Goal: Task Accomplishment & Management: Use online tool/utility

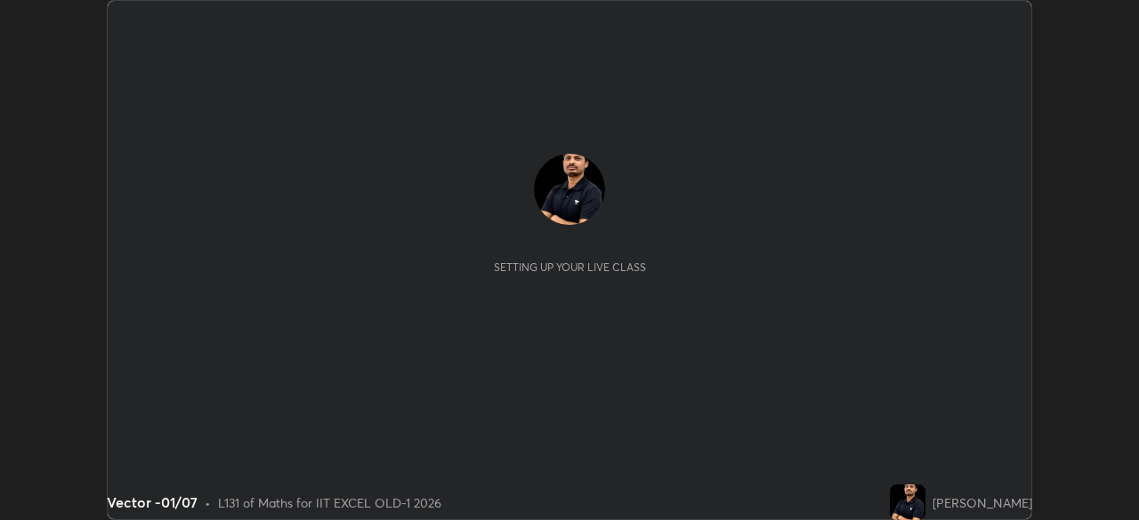
scroll to position [520, 1138]
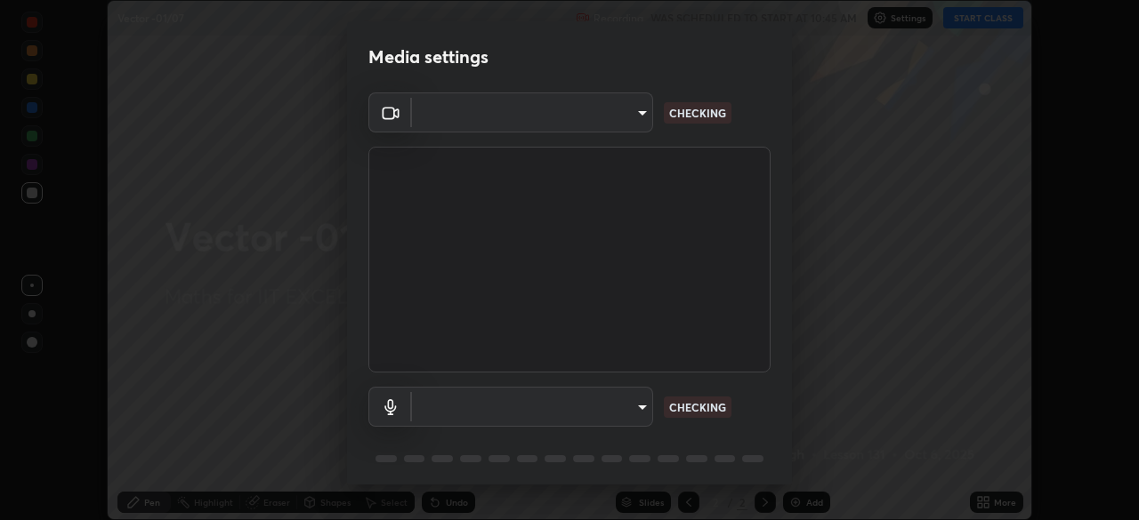
type input "a2c9e0304fea7a197325265949ed38064ec23766b16e4a4df4757bcf8ee53c87"
click at [618, 409] on body "Erase all Vector -01/07 Recording WAS SCHEDULED TO START AT 10:45 AM Settings S…" at bounding box center [569, 260] width 1139 height 520
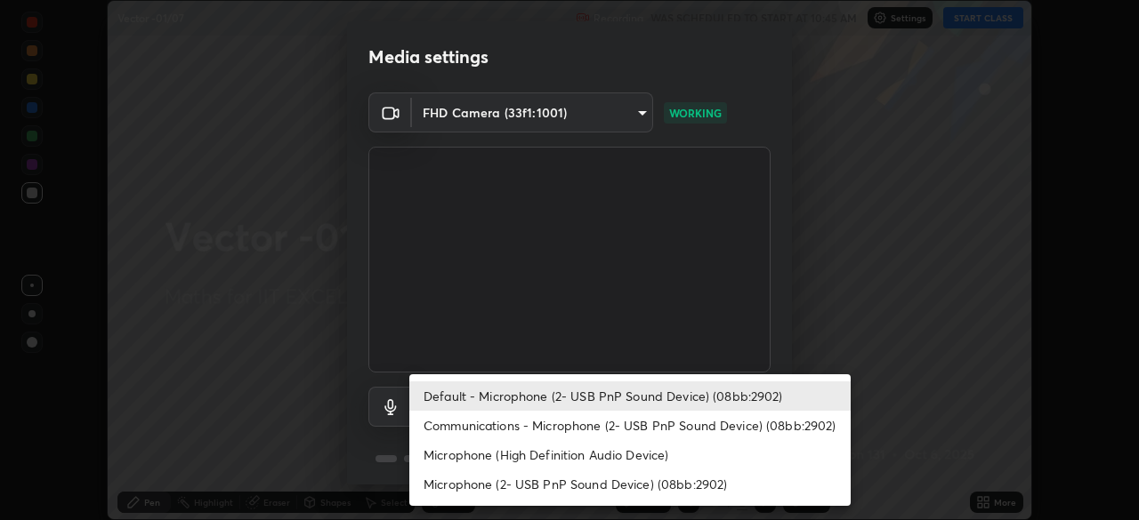
click at [599, 397] on li "Default - Microphone (2- USB PnP Sound Device) (08bb:2902)" at bounding box center [629, 396] width 441 height 29
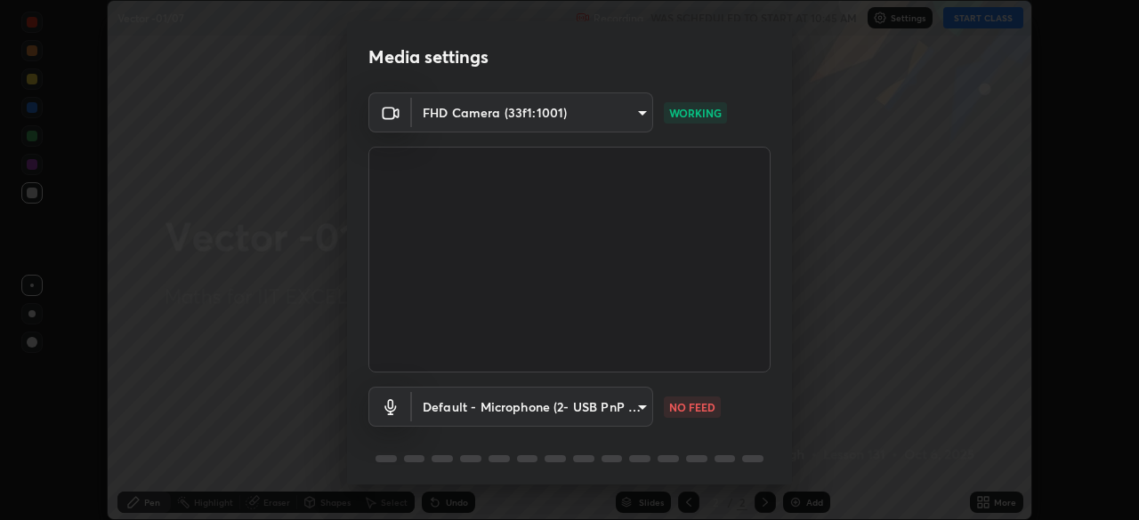
click at [596, 429] on div "Default - Microphone (2- USB PnP Sound Device) (08bb:2902) default NO FEED" at bounding box center [569, 432] width 402 height 118
click at [610, 407] on body "Erase all Vector -01/07 Recording WAS SCHEDULED TO START AT 10:45 AM Settings S…" at bounding box center [569, 260] width 1139 height 520
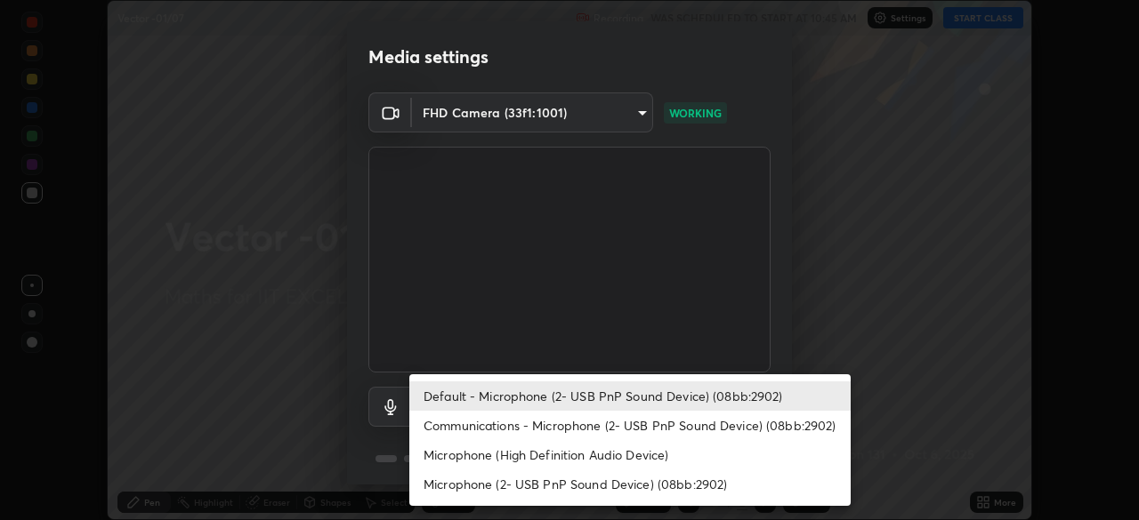
click at [587, 423] on li "Communications - Microphone (2- USB PnP Sound Device) (08bb:2902)" at bounding box center [629, 425] width 441 height 29
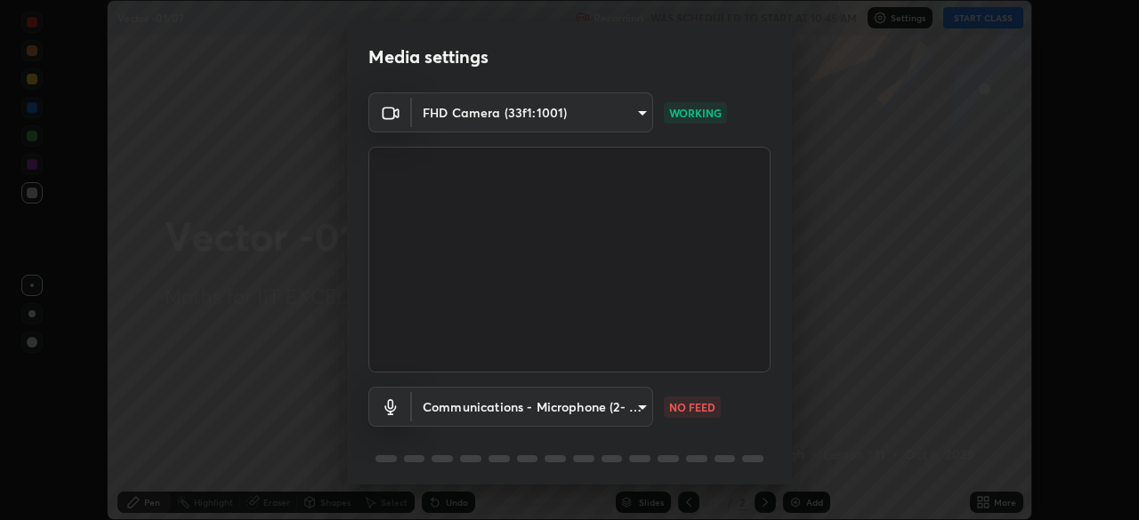
click at [596, 408] on li "Default - Microphone (2- USB PnP Sound Device) (08bb:2902)" at bounding box center [574, 400] width 331 height 17
type input "default"
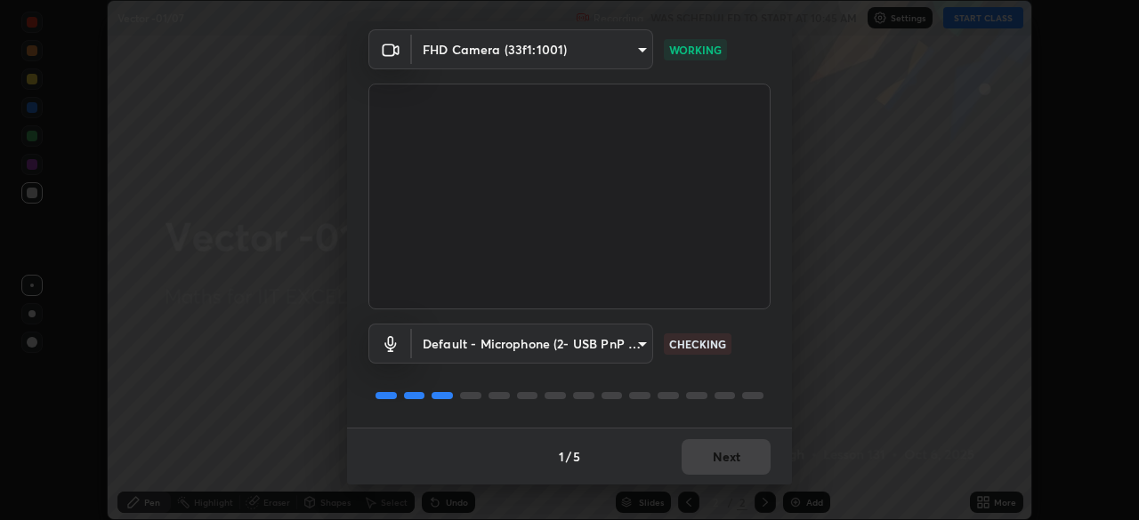
click at [716, 454] on div "1 / 5 Next" at bounding box center [569, 456] width 445 height 57
click at [724, 450] on div "1 / 5 Next" at bounding box center [569, 456] width 445 height 57
click at [730, 450] on div "1 / 5 Next" at bounding box center [569, 456] width 445 height 57
click at [736, 449] on div "1 / 5 Next" at bounding box center [569, 456] width 445 height 57
click at [724, 455] on button "Next" at bounding box center [725, 457] width 89 height 36
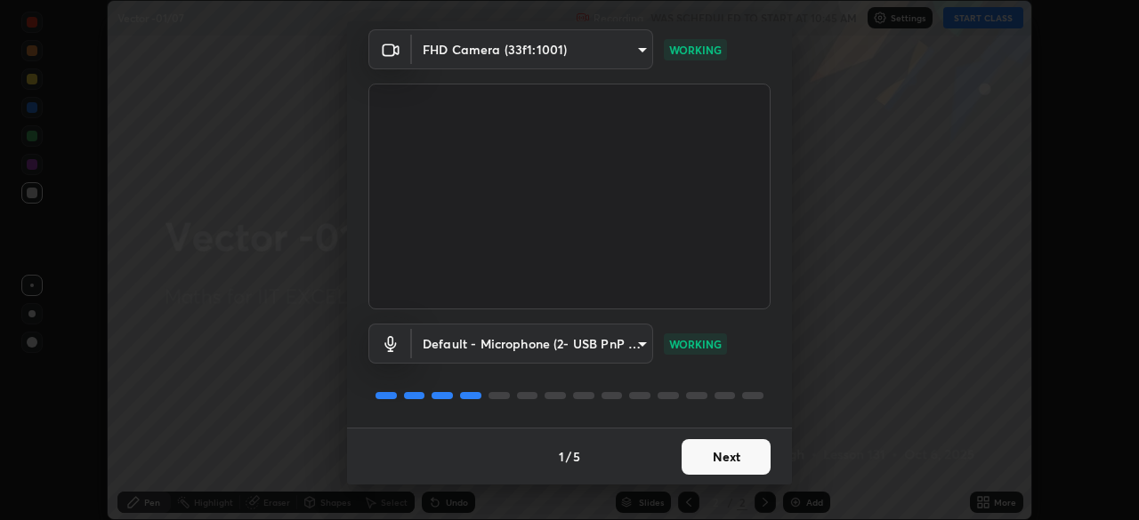
scroll to position [0, 0]
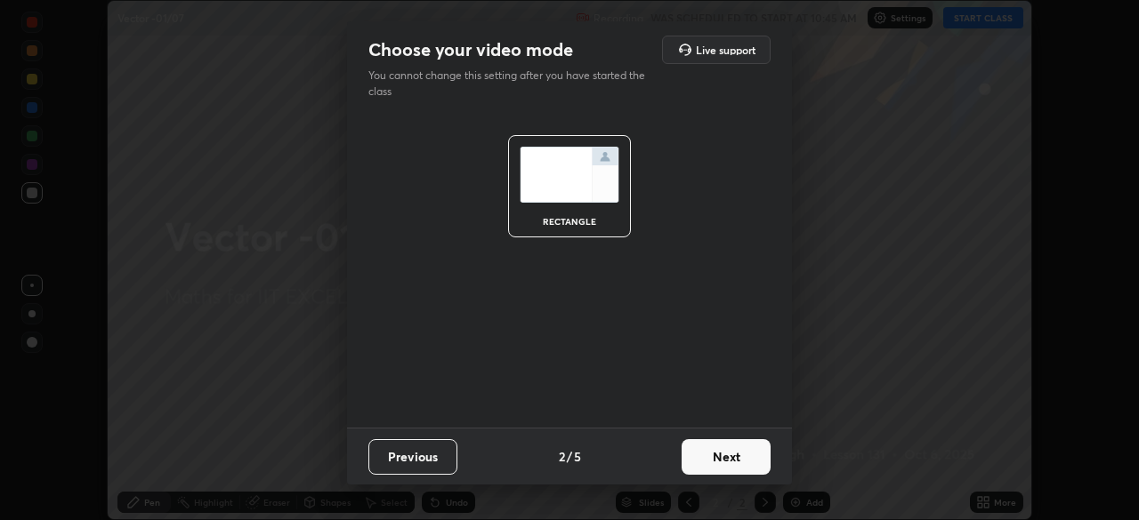
click at [729, 456] on button "Next" at bounding box center [725, 457] width 89 height 36
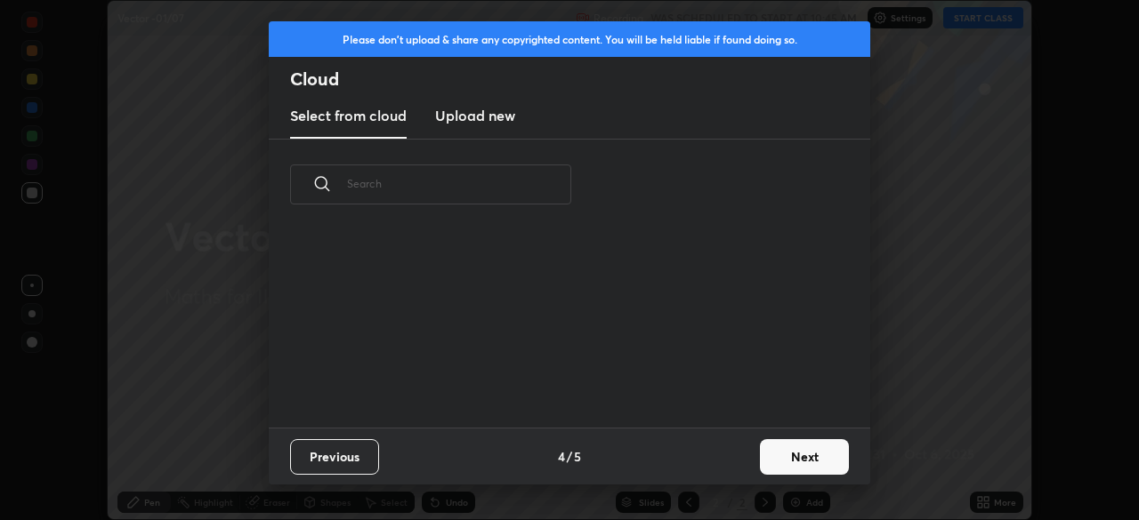
click at [761, 461] on button "Next" at bounding box center [804, 457] width 89 height 36
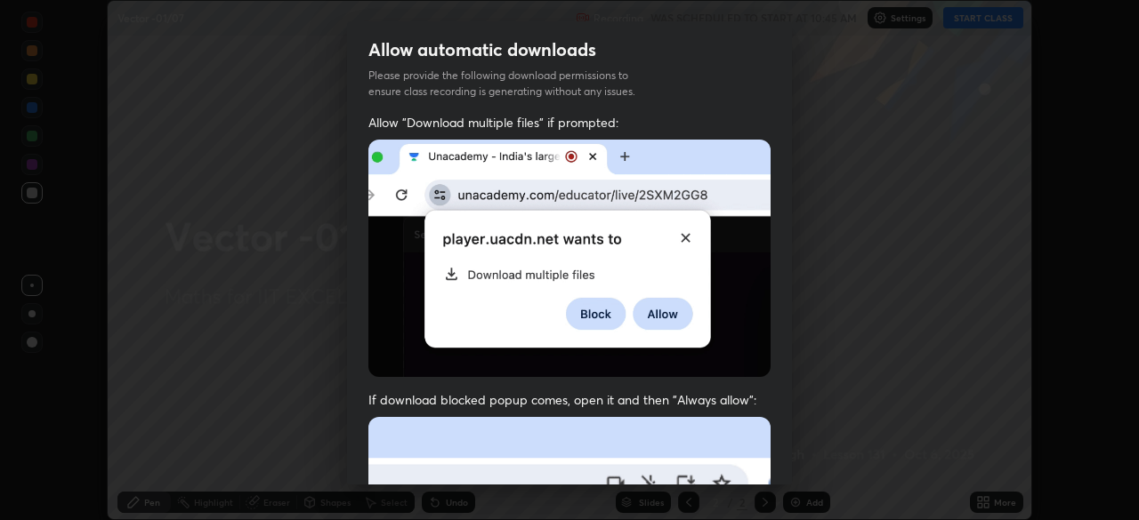
click at [783, 453] on div "Allow "Download multiple files" if prompted: If download blocked popup comes, o…" at bounding box center [569, 488] width 445 height 749
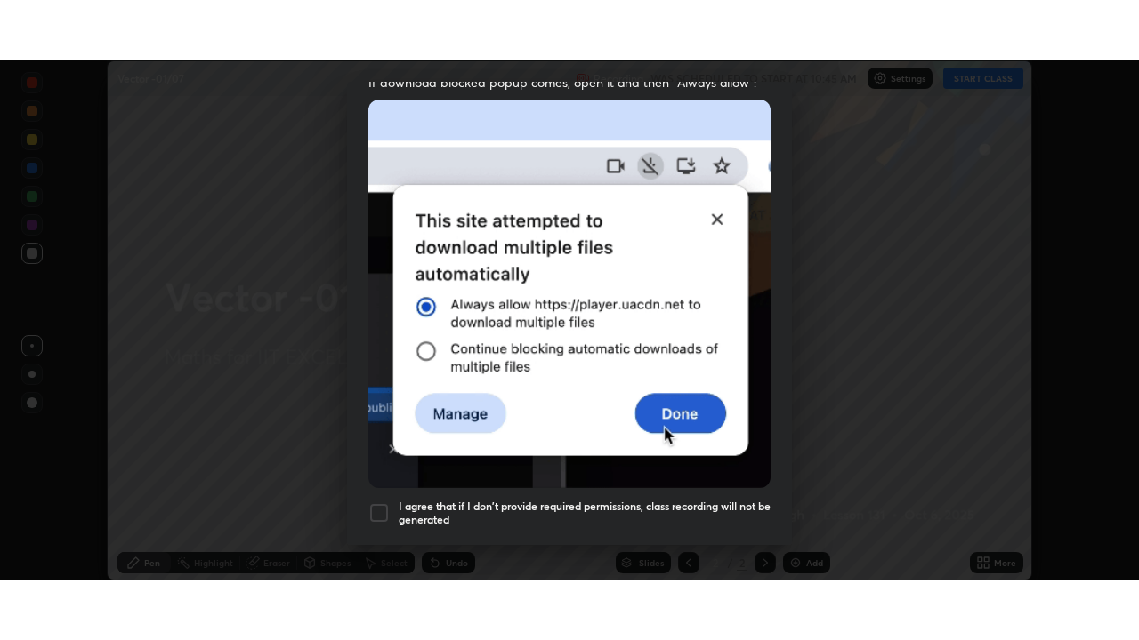
scroll to position [426, 0]
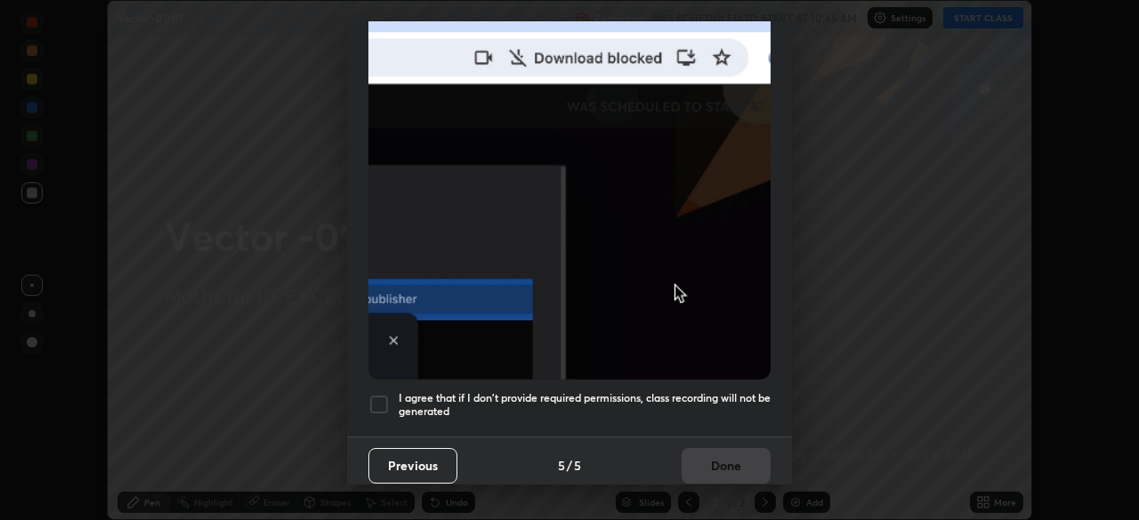
click at [382, 395] on div at bounding box center [378, 404] width 21 height 21
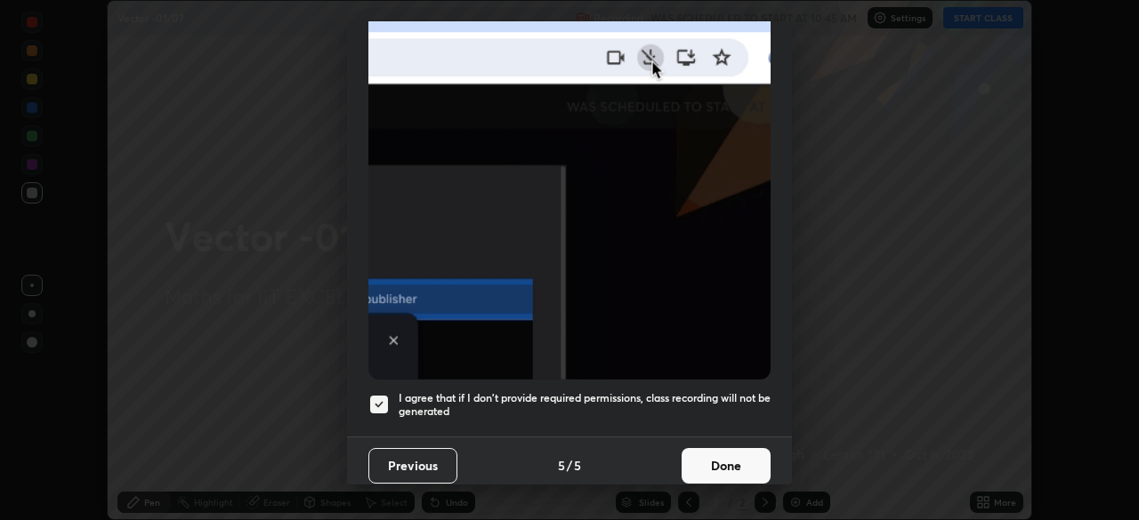
click at [725, 461] on button "Done" at bounding box center [725, 466] width 89 height 36
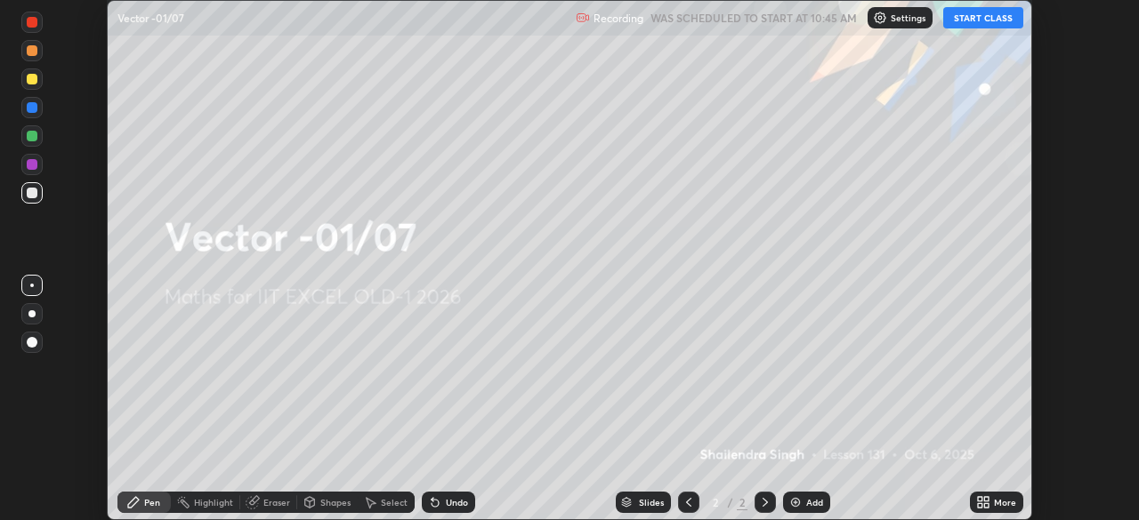
click at [979, 505] on icon at bounding box center [980, 505] width 4 height 4
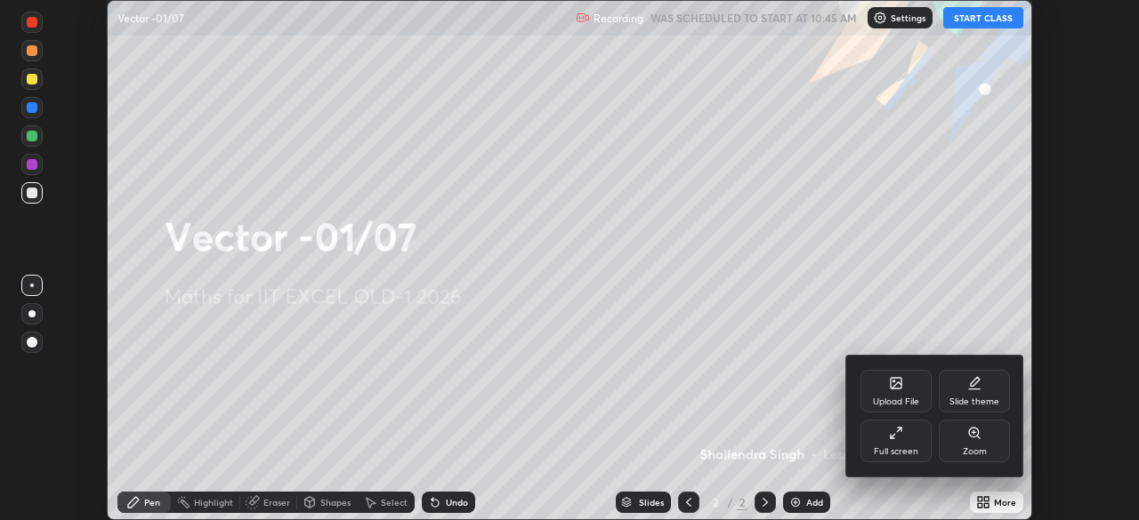
click at [896, 440] on div "Full screen" at bounding box center [895, 441] width 71 height 43
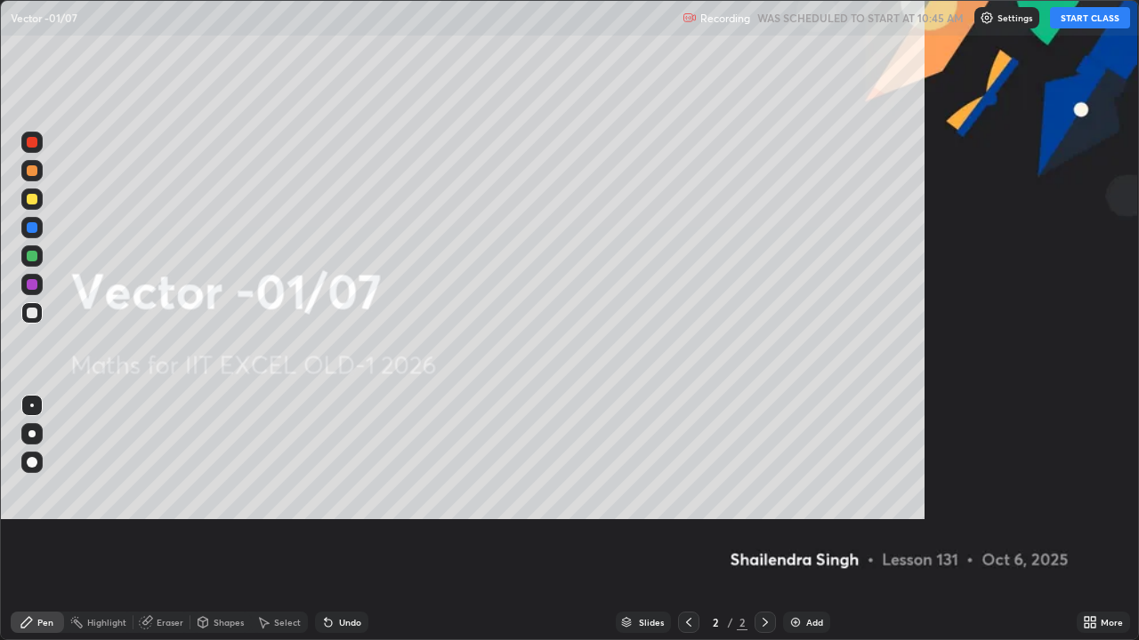
scroll to position [640, 1139]
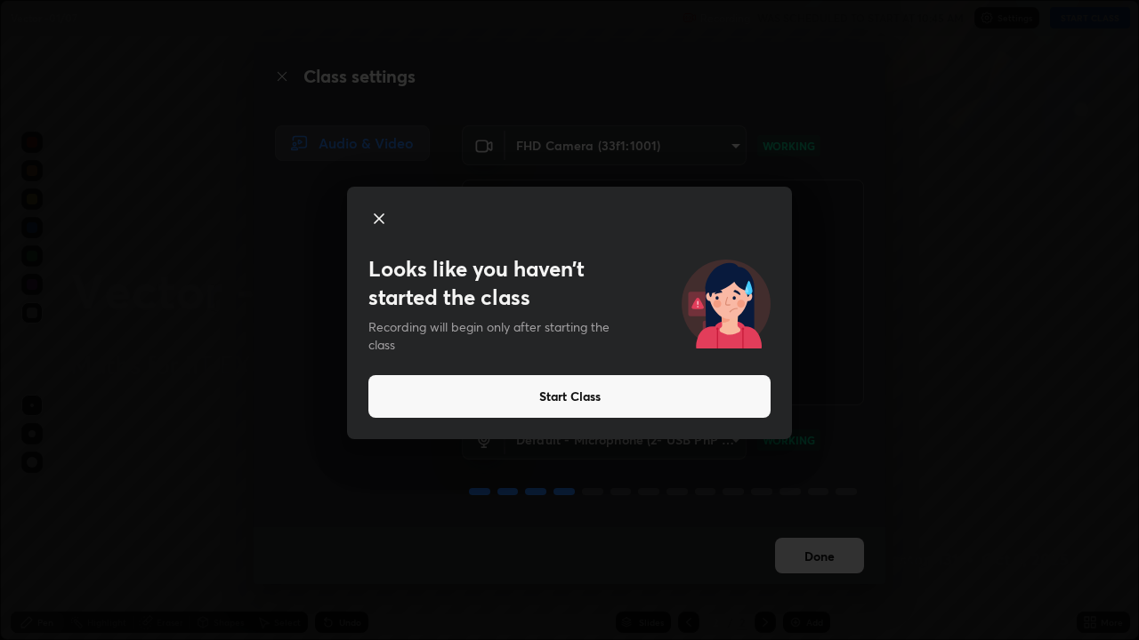
click at [576, 399] on button "Start Class" at bounding box center [569, 396] width 402 height 43
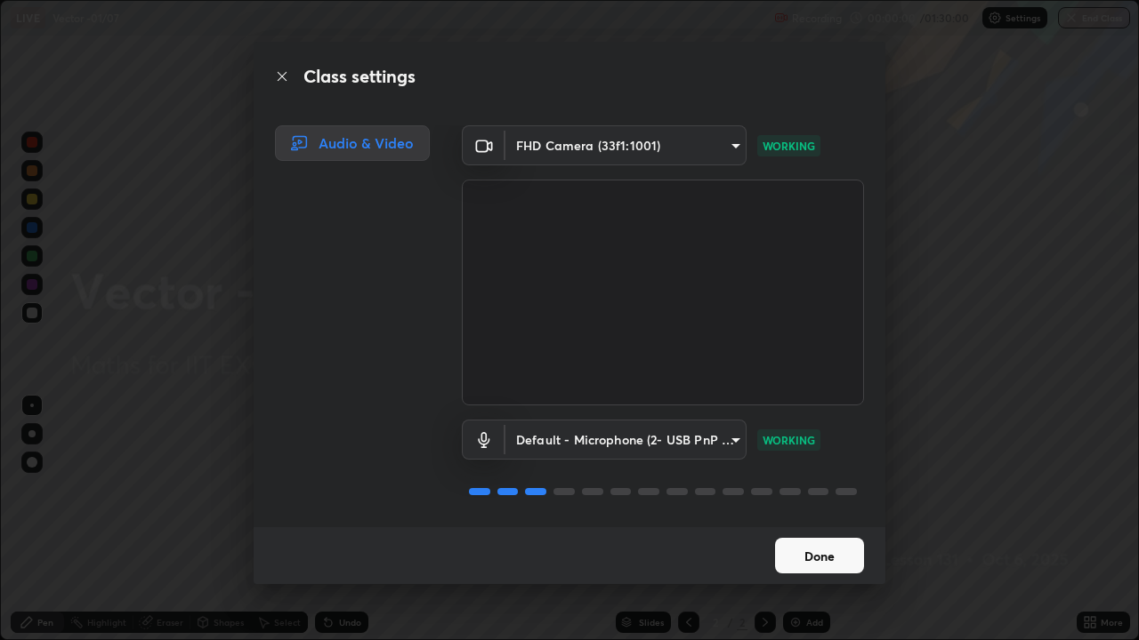
click at [797, 519] on button "Done" at bounding box center [819, 556] width 89 height 36
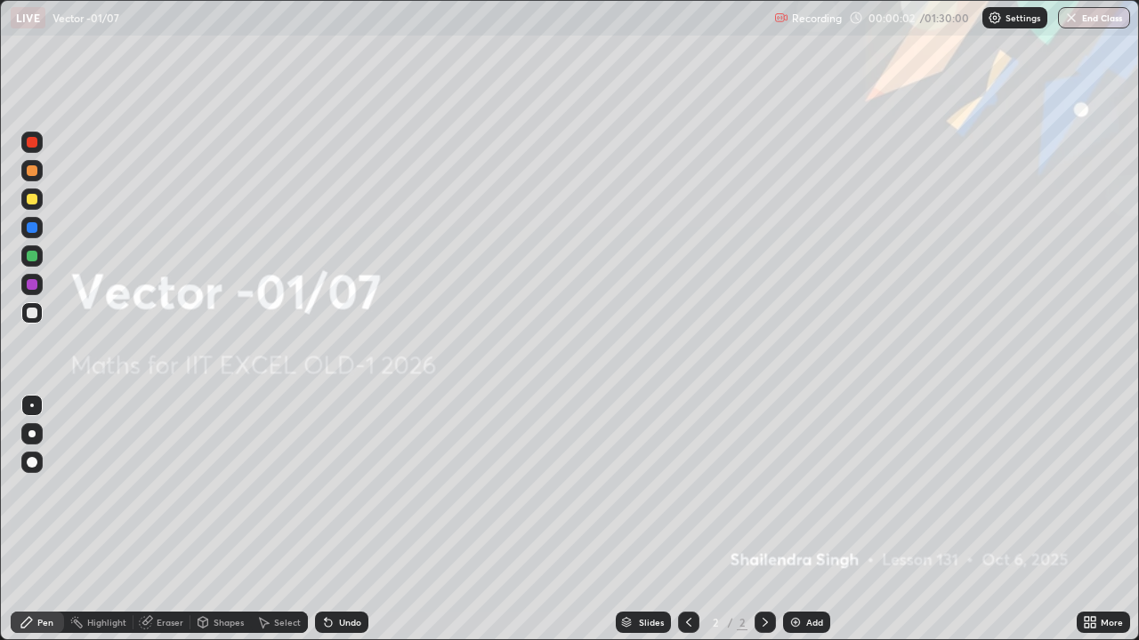
click at [1086, 519] on icon at bounding box center [1086, 619] width 4 height 4
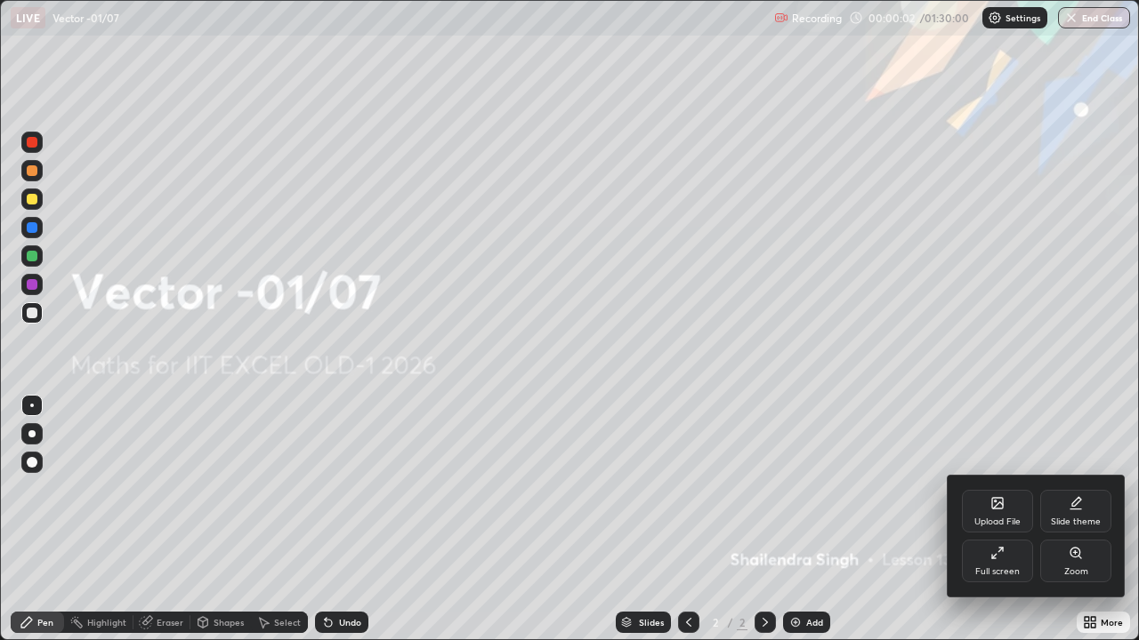
click at [991, 518] on div "Upload File" at bounding box center [997, 522] width 46 height 9
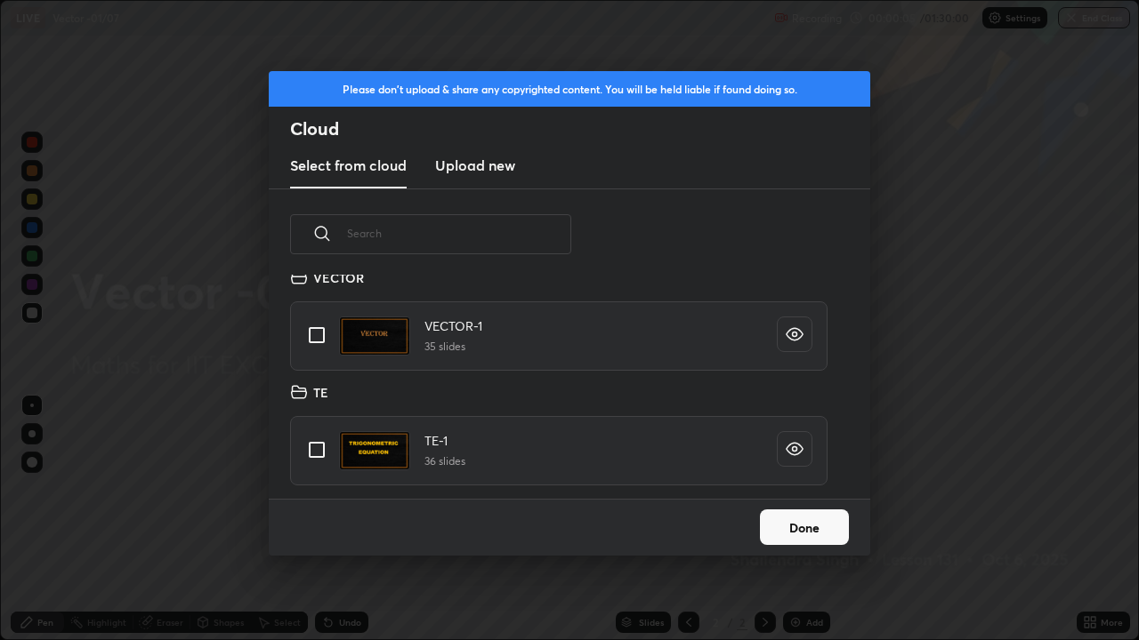
scroll to position [12, 0]
click at [318, 336] on input "grid" at bounding box center [316, 336] width 37 height 37
checkbox input "true"
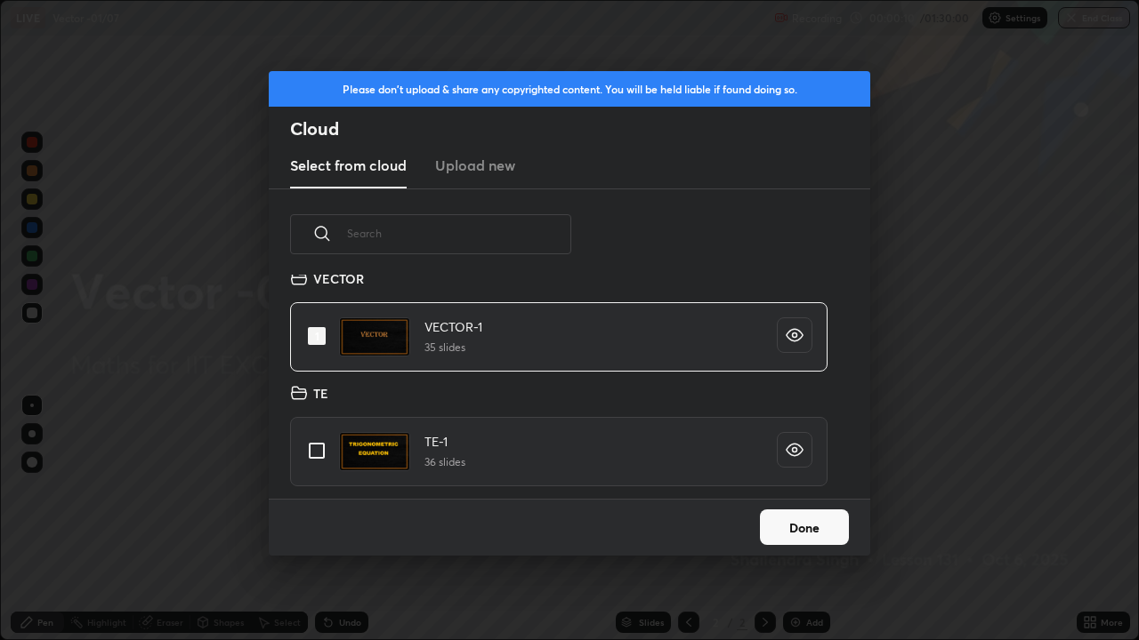
click at [781, 519] on button "Done" at bounding box center [804, 528] width 89 height 36
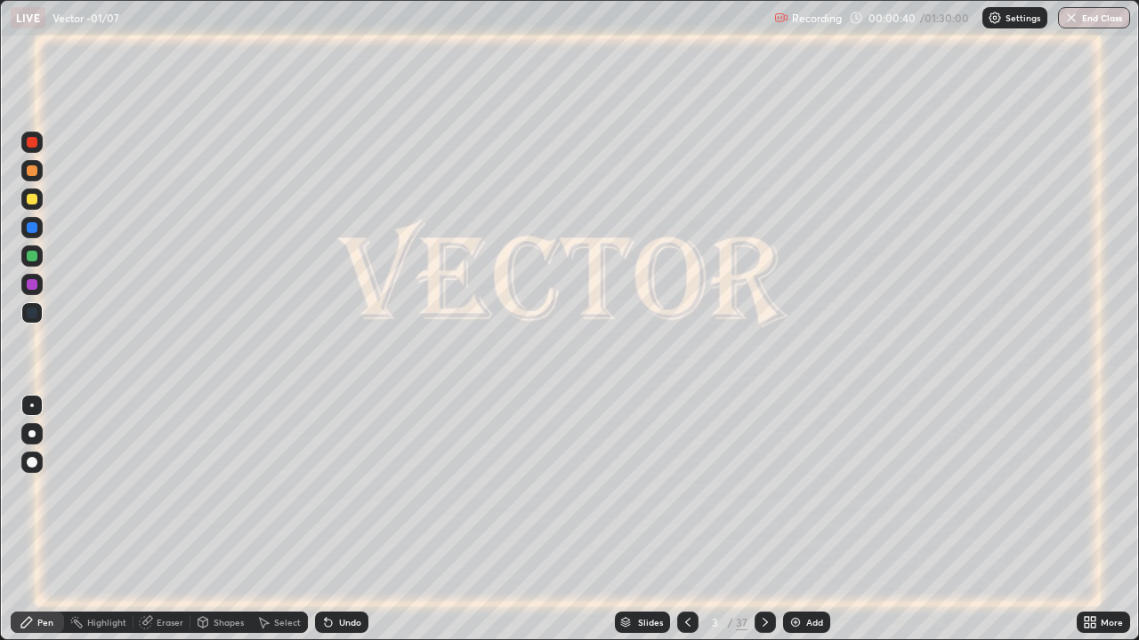
click at [765, 519] on icon at bounding box center [765, 623] width 14 height 14
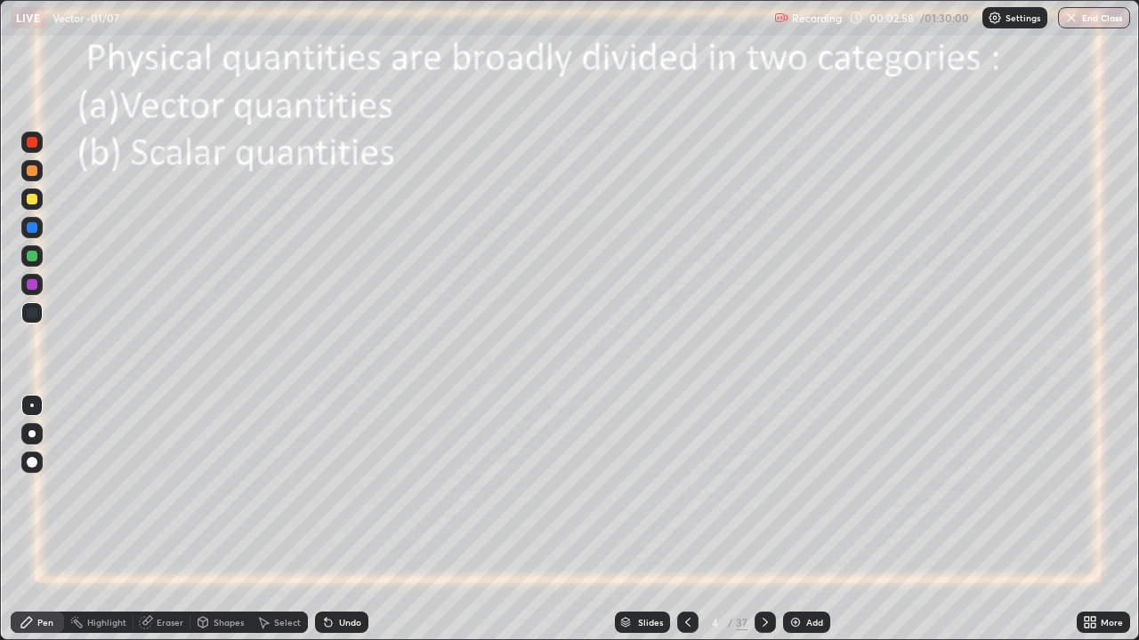
click at [766, 519] on div at bounding box center [764, 622] width 21 height 21
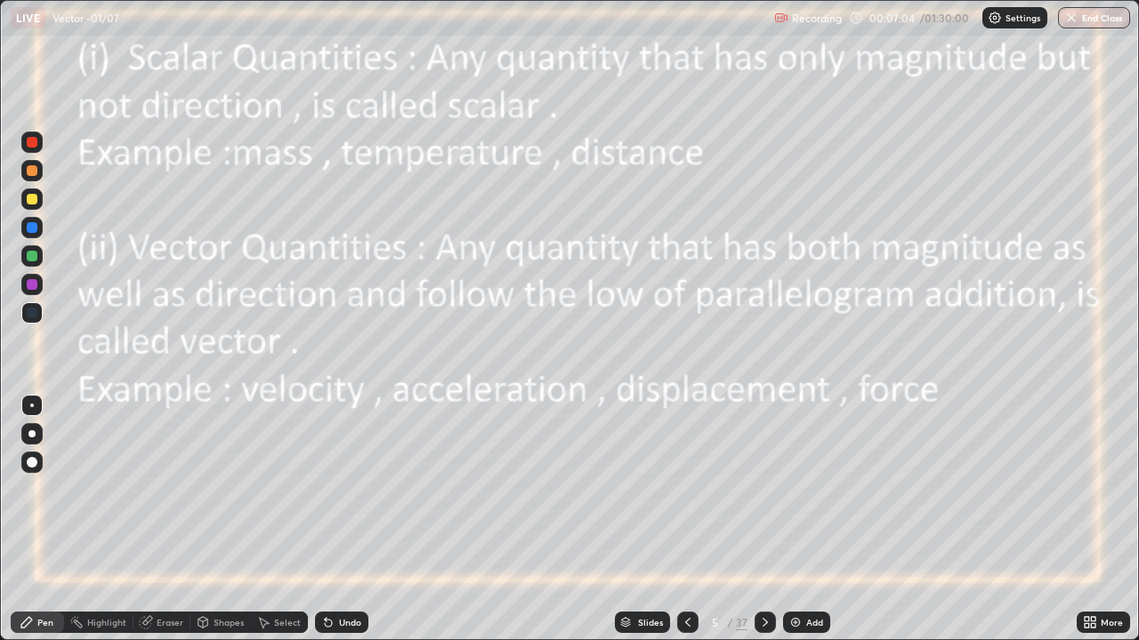
click at [759, 519] on icon at bounding box center [765, 623] width 14 height 14
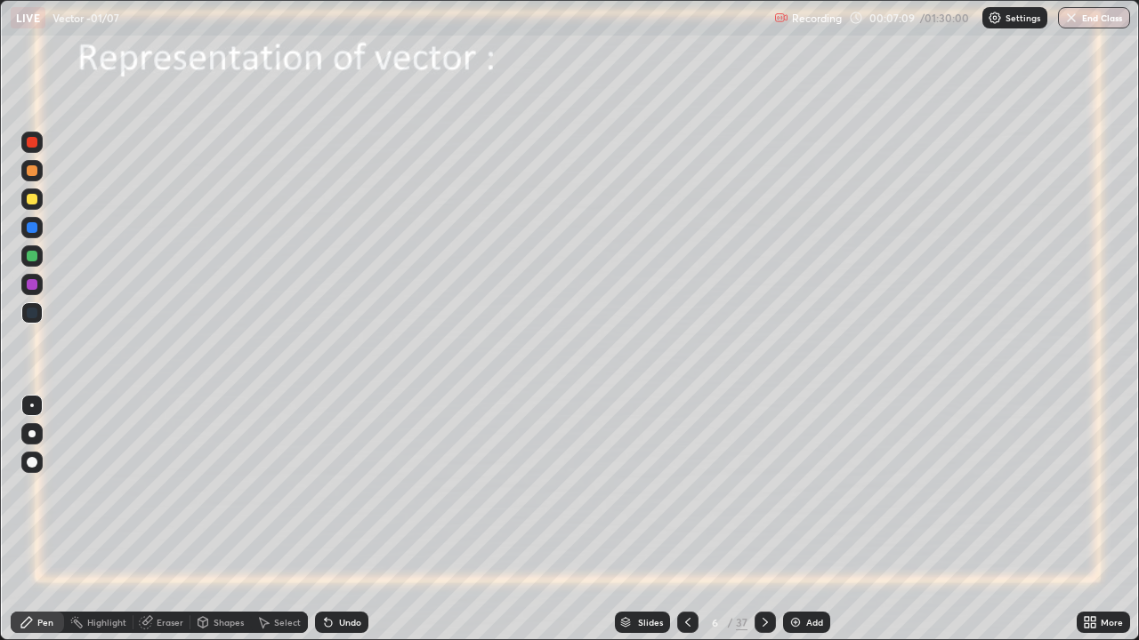
click at [32, 200] on div at bounding box center [32, 199] width 11 height 11
click at [39, 286] on div at bounding box center [31, 284] width 21 height 21
click at [31, 254] on div at bounding box center [32, 256] width 11 height 11
click at [334, 519] on div "Undo" at bounding box center [341, 622] width 53 height 21
click at [335, 519] on div "Undo" at bounding box center [341, 622] width 53 height 21
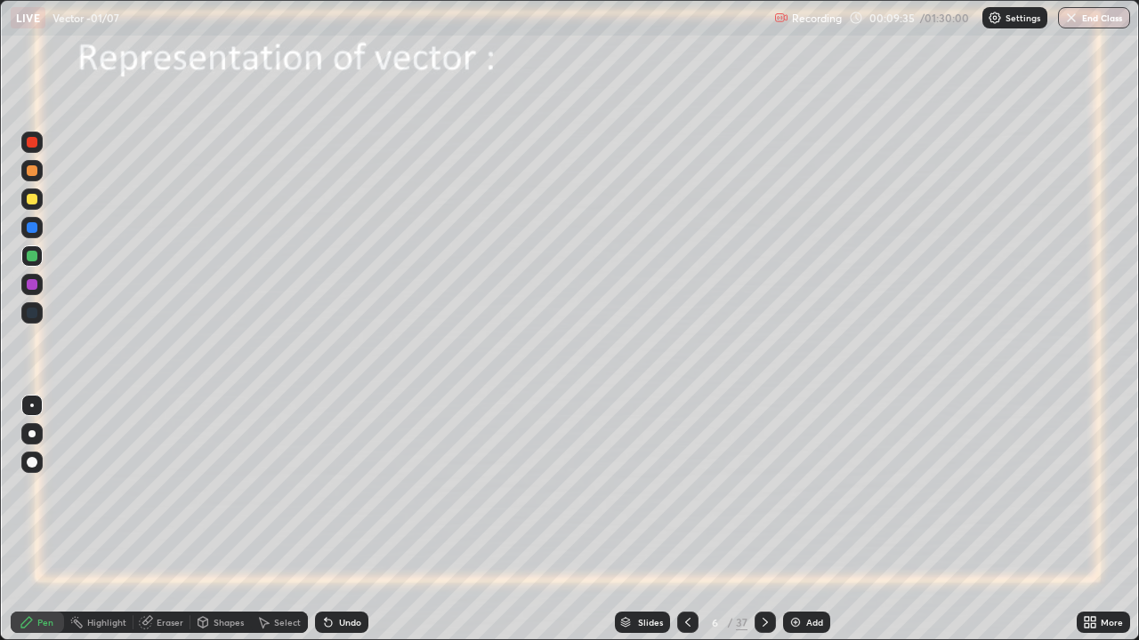
click at [326, 519] on icon at bounding box center [328, 623] width 7 height 7
click at [330, 519] on icon at bounding box center [328, 623] width 14 height 14
click at [328, 519] on icon at bounding box center [328, 623] width 7 height 7
click at [327, 519] on icon at bounding box center [328, 623] width 7 height 7
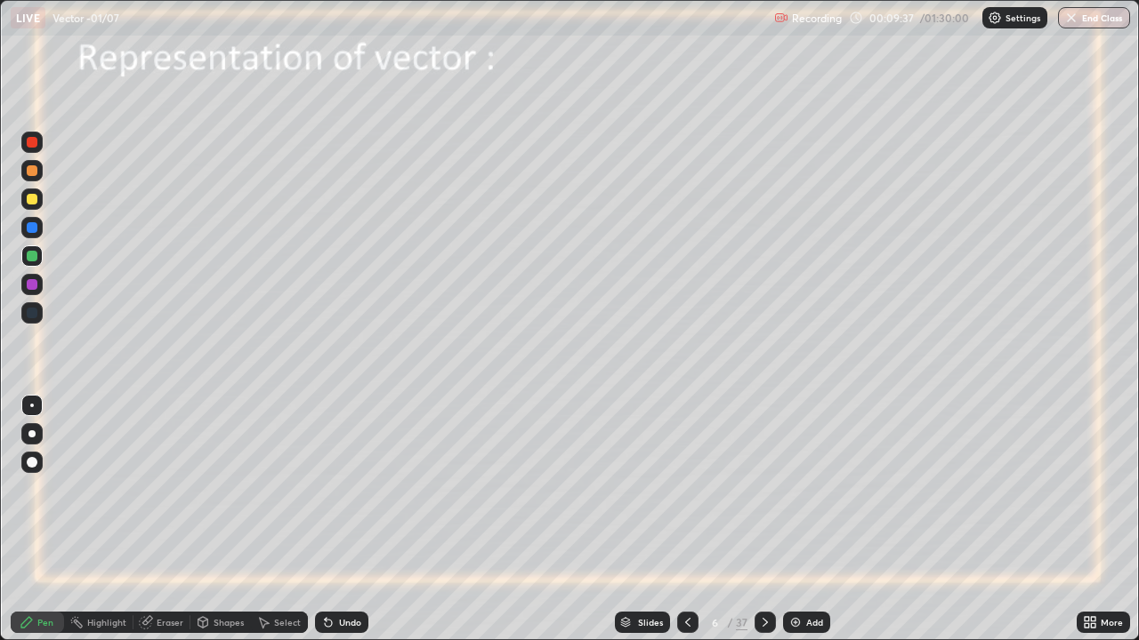
click at [325, 519] on div "Undo" at bounding box center [341, 622] width 53 height 21
click at [326, 519] on icon at bounding box center [328, 623] width 7 height 7
click at [343, 519] on div "Undo" at bounding box center [341, 622] width 53 height 21
click at [763, 519] on icon at bounding box center [765, 623] width 14 height 14
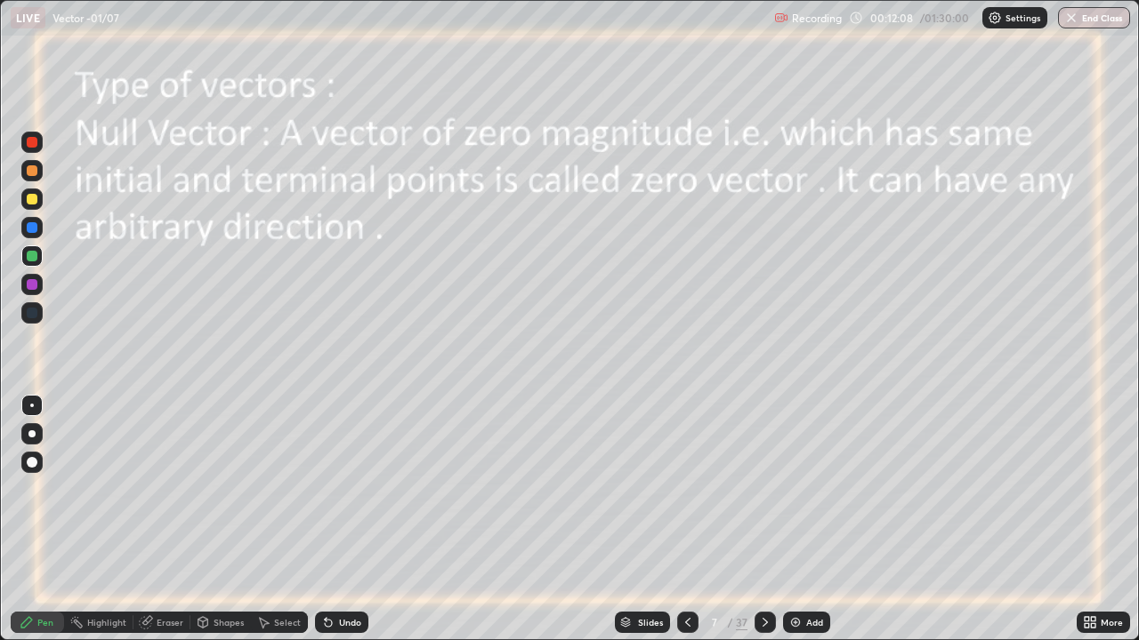
click at [687, 519] on icon at bounding box center [688, 623] width 14 height 14
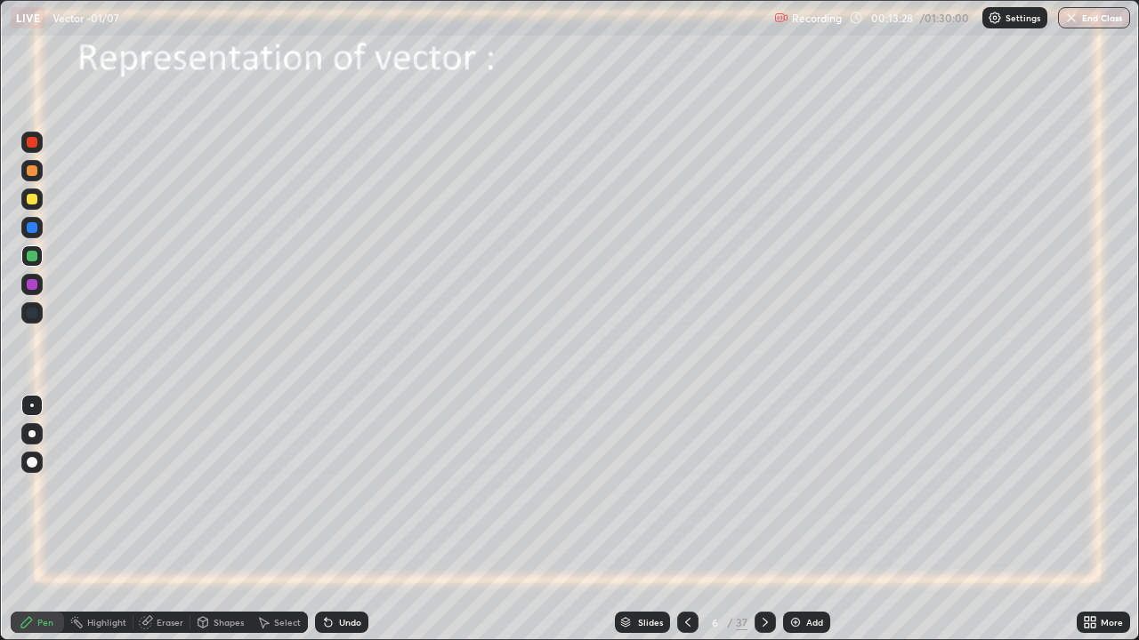
click at [767, 519] on icon at bounding box center [765, 623] width 14 height 14
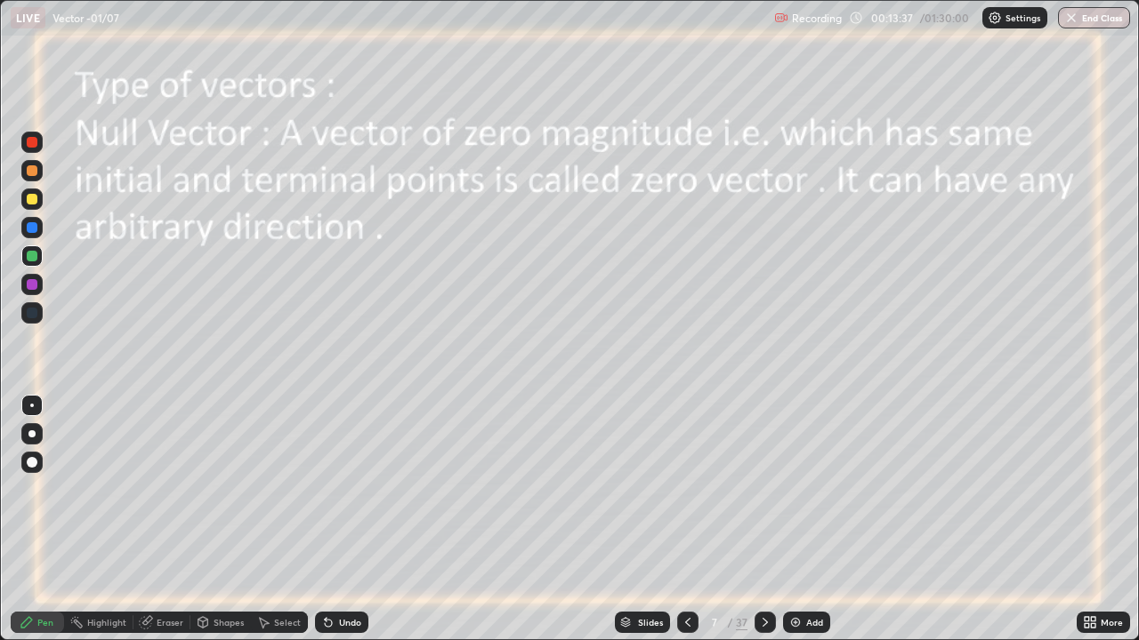
click at [33, 200] on div at bounding box center [32, 199] width 11 height 11
click at [761, 519] on icon at bounding box center [765, 623] width 14 height 14
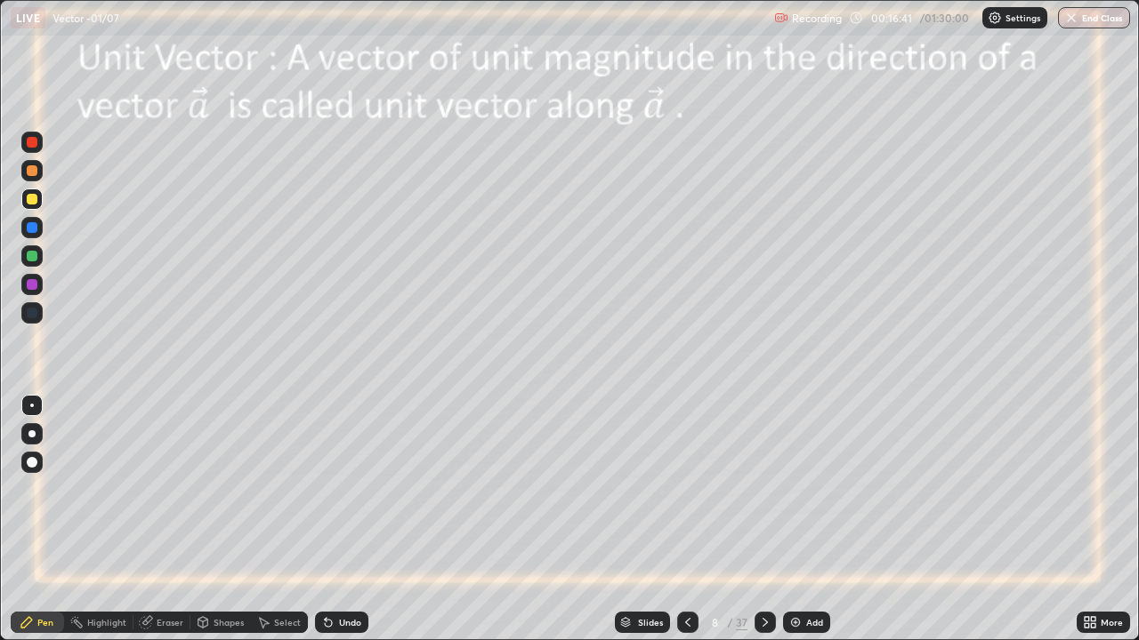
click at [334, 519] on div "Undo" at bounding box center [341, 622] width 53 height 21
click at [764, 519] on icon at bounding box center [764, 622] width 5 height 9
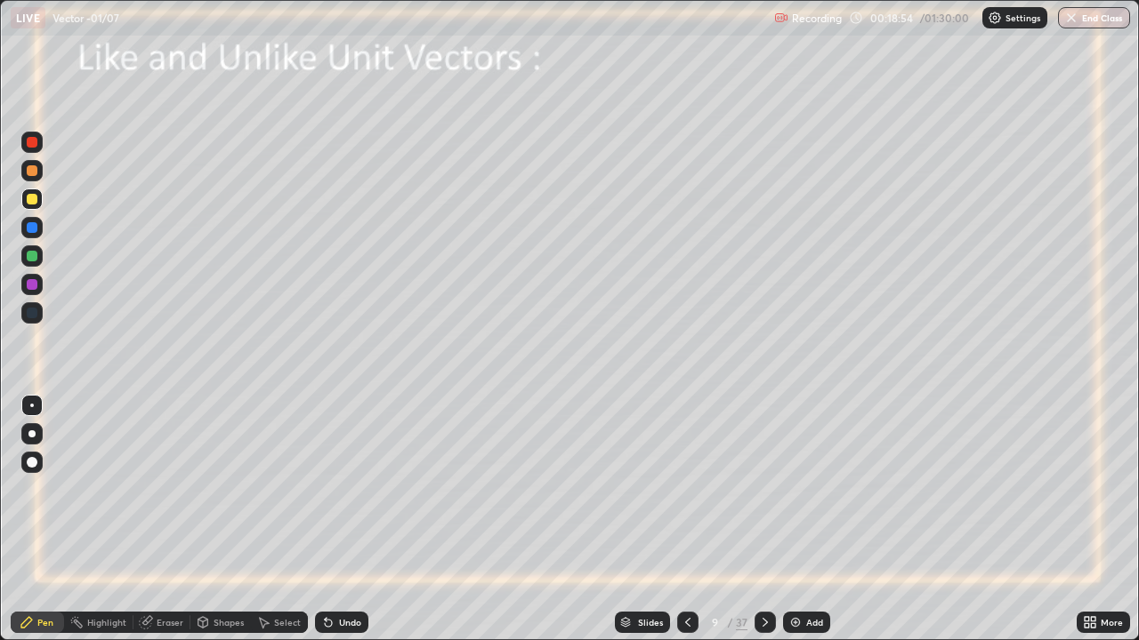
click at [32, 231] on div at bounding box center [32, 227] width 11 height 11
click at [349, 519] on div "Undo" at bounding box center [350, 622] width 22 height 9
click at [348, 519] on div "Undo" at bounding box center [350, 622] width 22 height 9
click at [33, 286] on div at bounding box center [32, 284] width 11 height 11
click at [365, 519] on div "Undo" at bounding box center [341, 622] width 53 height 21
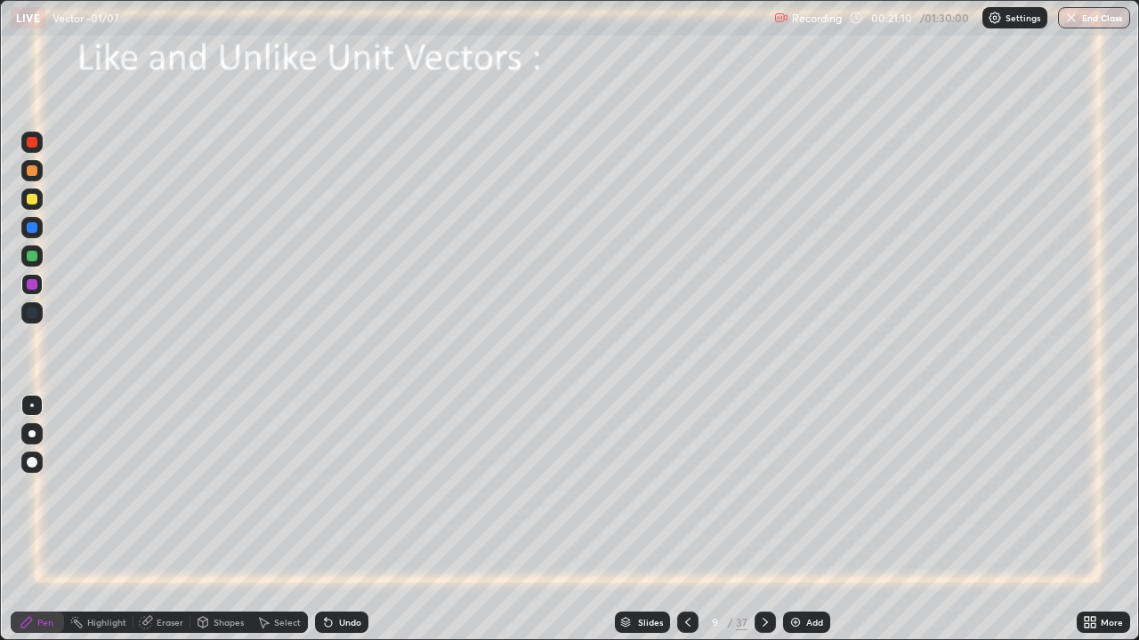
click at [364, 519] on div "Undo" at bounding box center [341, 622] width 53 height 21
click at [33, 257] on div at bounding box center [32, 256] width 11 height 11
click at [764, 519] on icon at bounding box center [765, 623] width 14 height 14
click at [325, 519] on icon at bounding box center [326, 619] width 2 height 2
click at [322, 519] on icon at bounding box center [328, 623] width 14 height 14
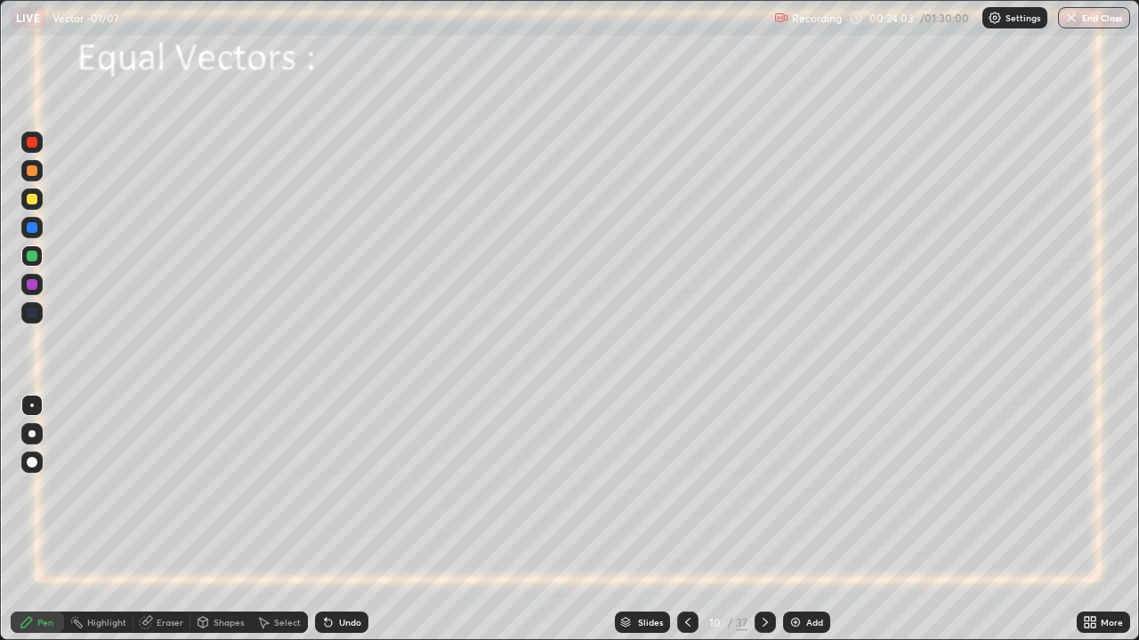
click at [325, 519] on icon at bounding box center [326, 619] width 2 height 2
click at [326, 519] on icon at bounding box center [328, 623] width 7 height 7
click at [761, 519] on icon at bounding box center [765, 623] width 14 height 14
click at [35, 203] on div at bounding box center [32, 199] width 11 height 11
click at [340, 519] on div "Undo" at bounding box center [350, 622] width 22 height 9
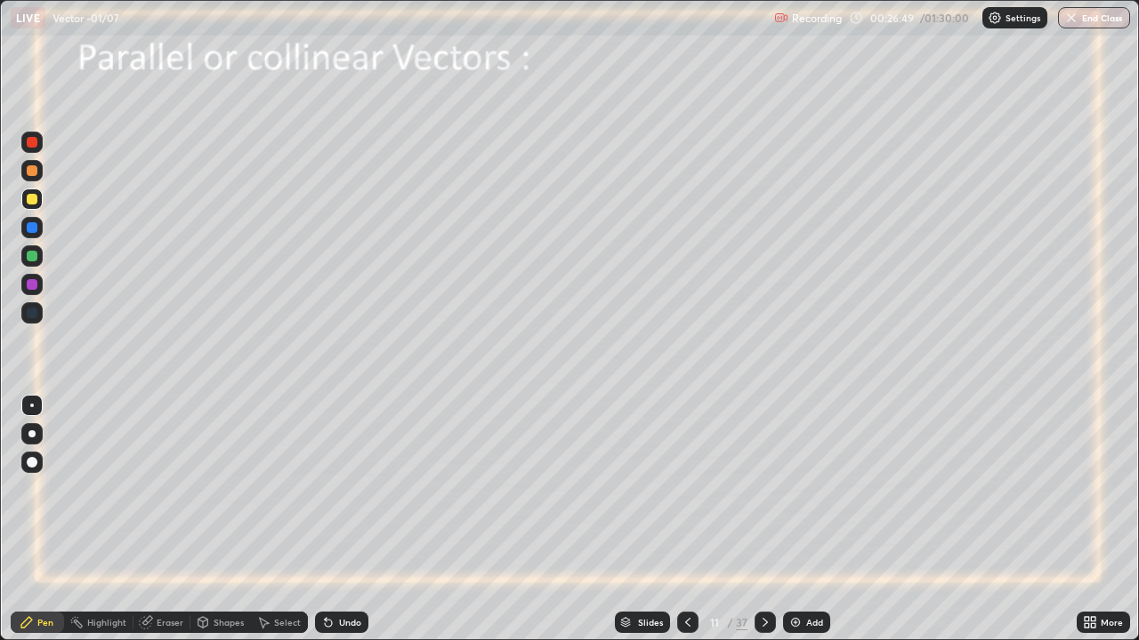
click at [340, 519] on div "Undo" at bounding box center [341, 622] width 53 height 21
click at [768, 519] on icon at bounding box center [765, 623] width 14 height 14
click at [763, 519] on icon at bounding box center [765, 623] width 14 height 14
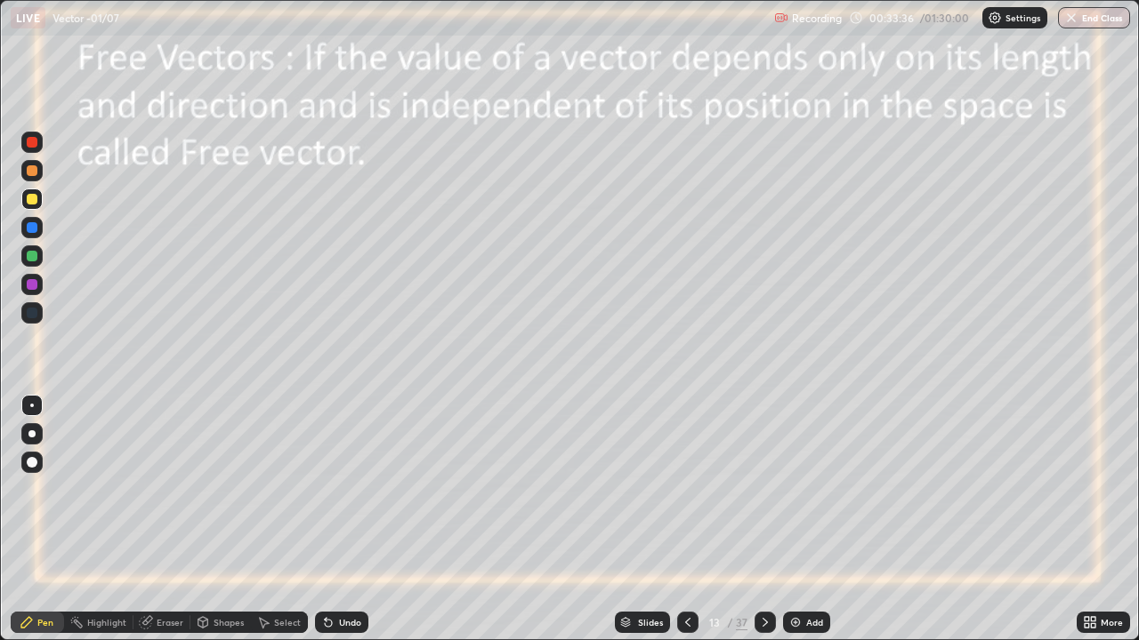
click at [683, 519] on icon at bounding box center [688, 623] width 14 height 14
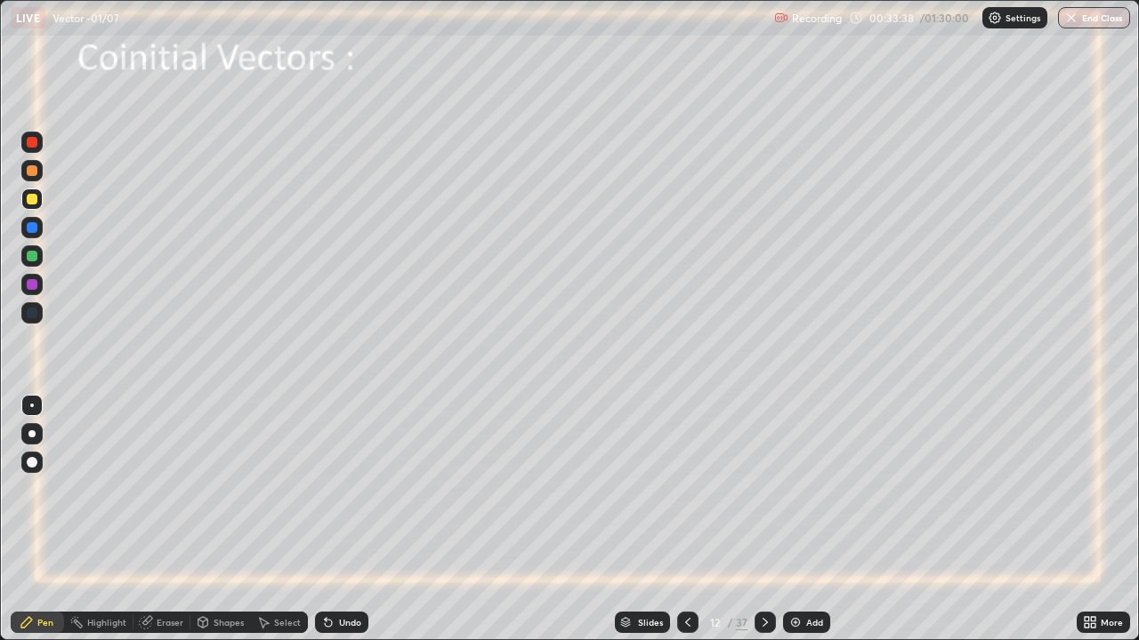
click at [686, 519] on icon at bounding box center [688, 623] width 14 height 14
click at [763, 519] on icon at bounding box center [765, 623] width 14 height 14
click at [762, 519] on icon at bounding box center [765, 623] width 14 height 14
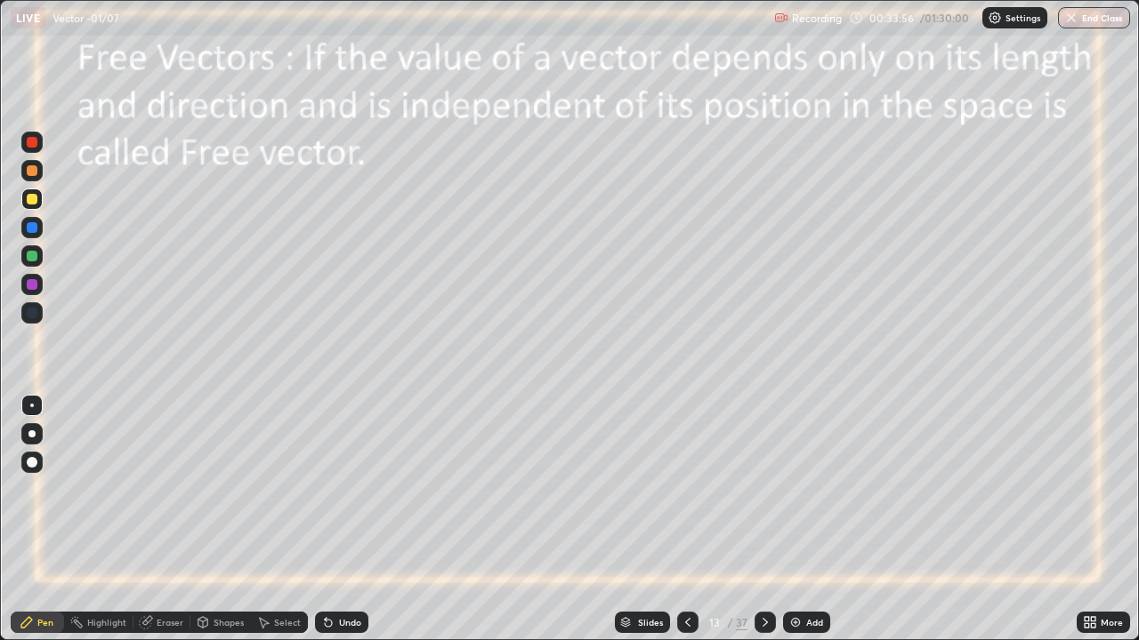
click at [764, 519] on icon at bounding box center [765, 623] width 14 height 14
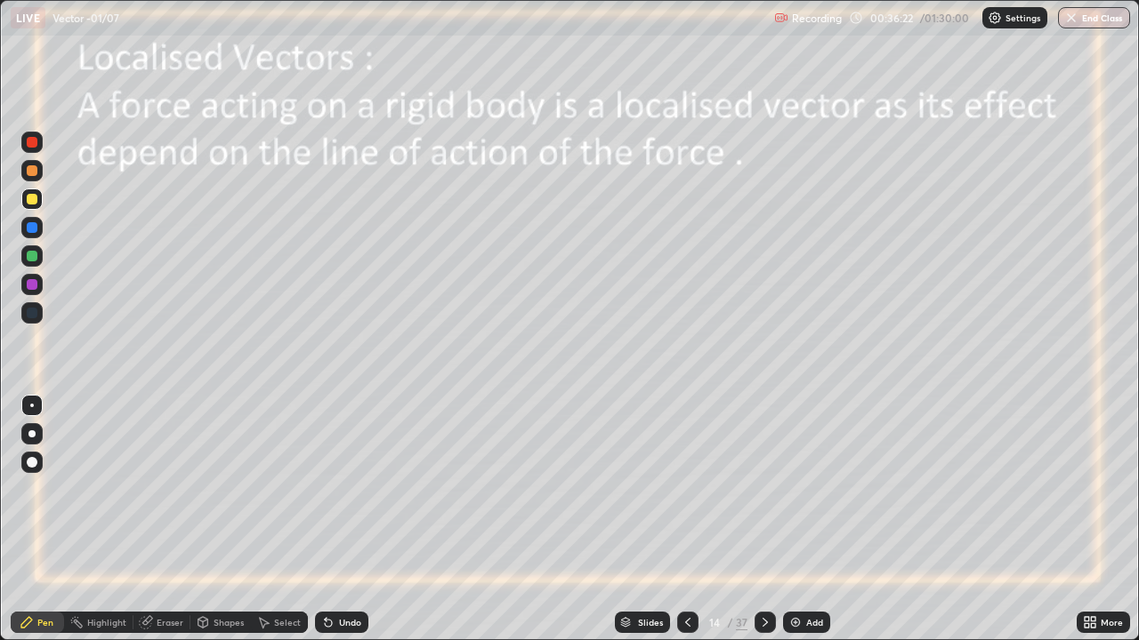
click at [762, 519] on icon at bounding box center [765, 623] width 14 height 14
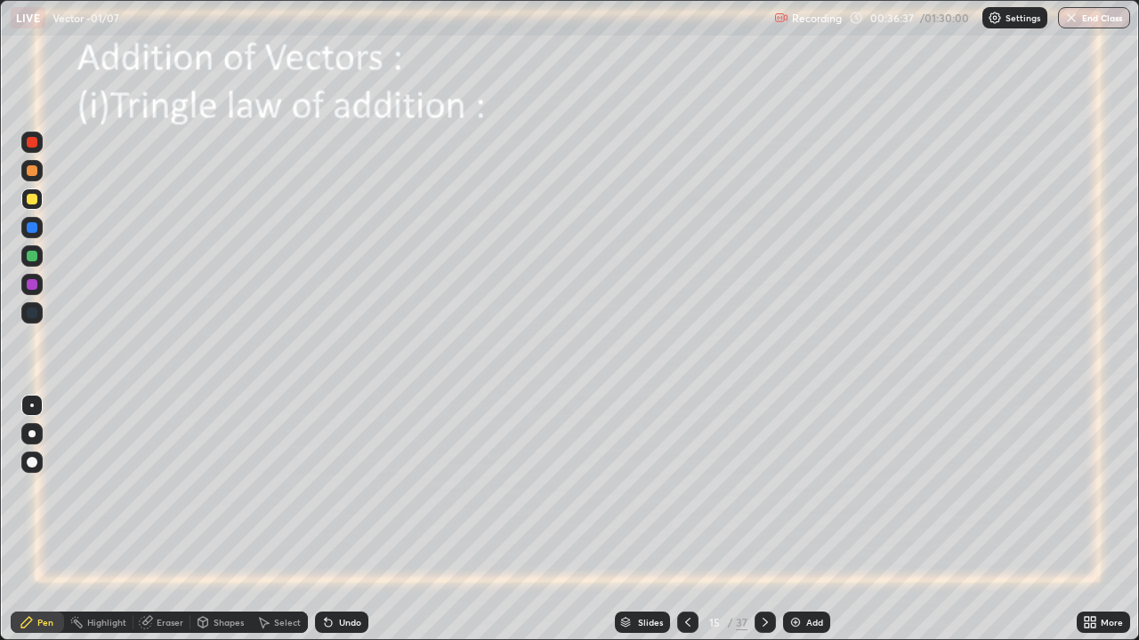
click at [31, 284] on div at bounding box center [32, 284] width 11 height 11
click at [32, 198] on div at bounding box center [32, 199] width 11 height 11
click at [339, 519] on div "Undo" at bounding box center [350, 622] width 22 height 9
click at [332, 519] on icon at bounding box center [328, 623] width 14 height 14
click at [36, 287] on div at bounding box center [32, 284] width 11 height 11
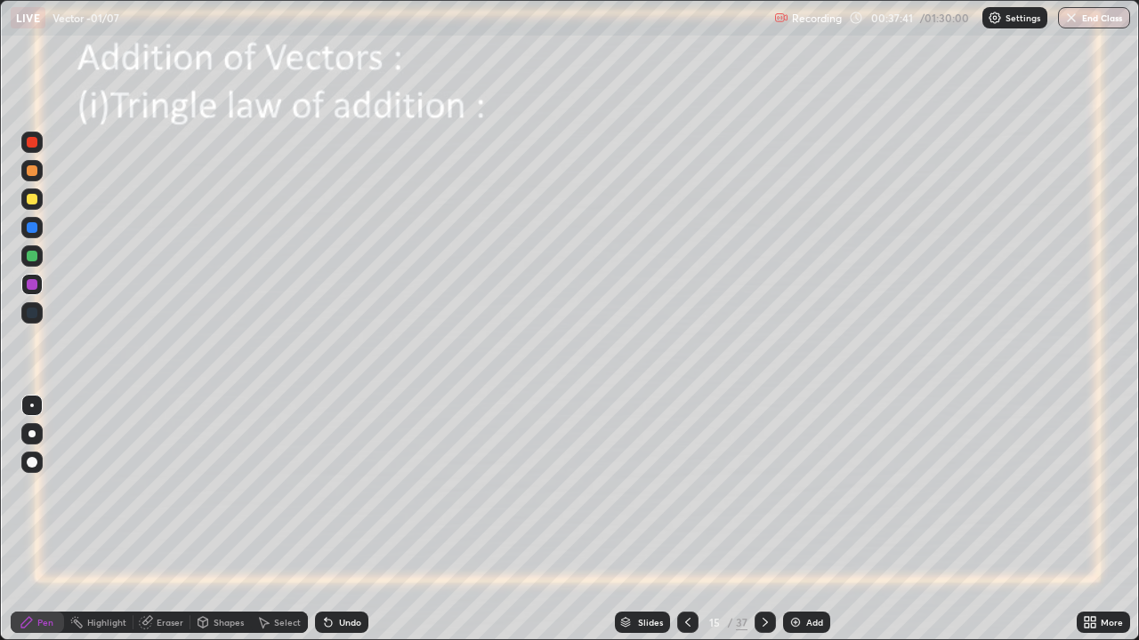
click at [31, 254] on div at bounding box center [32, 256] width 11 height 11
click at [34, 261] on div at bounding box center [32, 256] width 11 height 11
click at [31, 230] on div at bounding box center [32, 227] width 11 height 11
click at [763, 519] on icon at bounding box center [765, 623] width 14 height 14
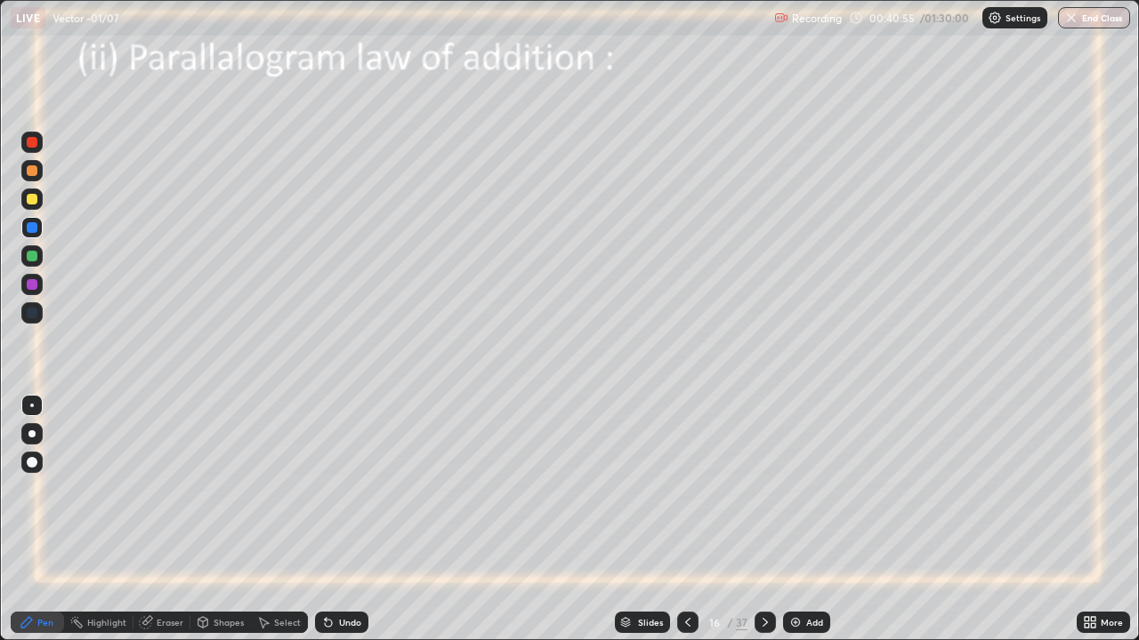
click at [35, 286] on div at bounding box center [32, 284] width 11 height 11
click at [32, 202] on div at bounding box center [32, 199] width 11 height 11
click at [339, 519] on div "Undo" at bounding box center [350, 622] width 22 height 9
click at [34, 259] on div at bounding box center [32, 256] width 11 height 11
click at [31, 284] on div at bounding box center [32, 284] width 11 height 11
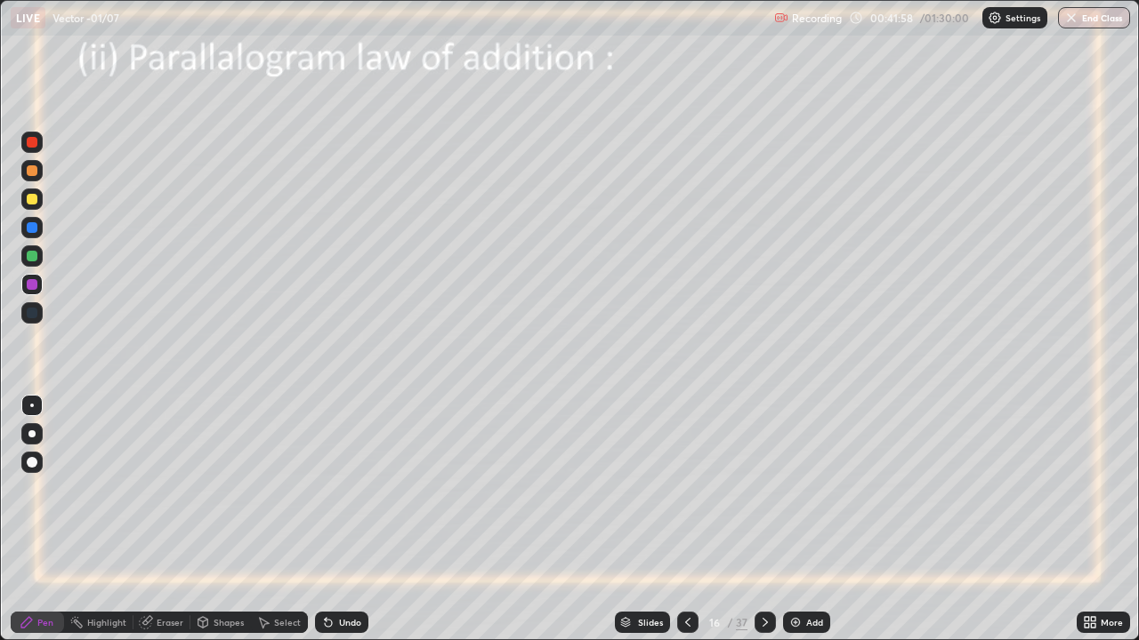
click at [325, 519] on icon at bounding box center [326, 619] width 2 height 2
click at [728, 519] on div "/" at bounding box center [729, 622] width 5 height 11
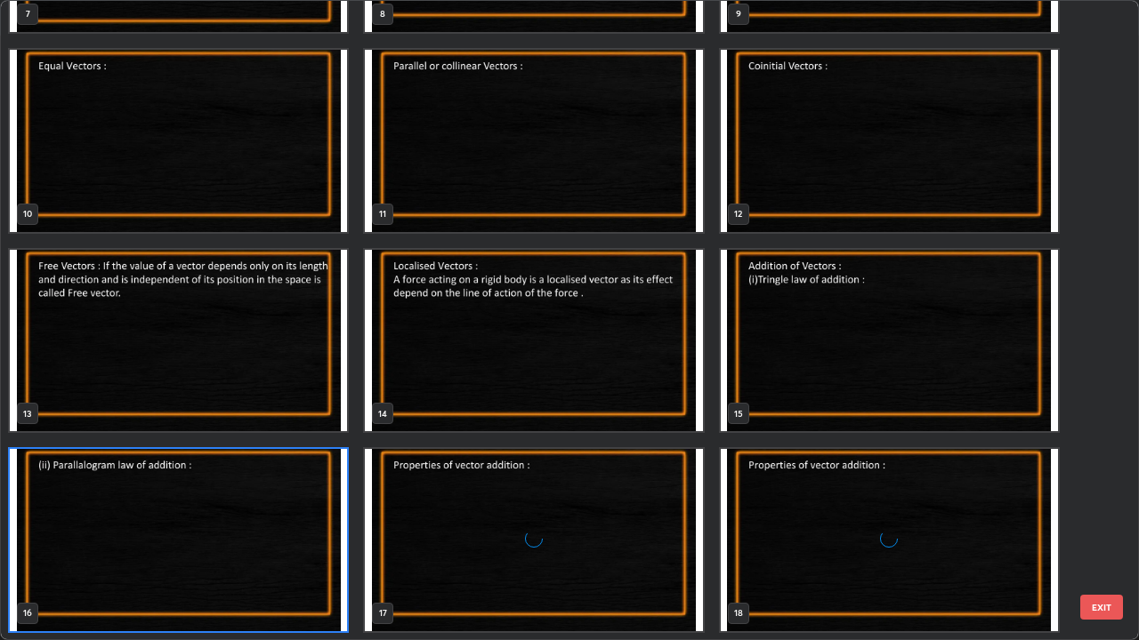
scroll to position [566, 0]
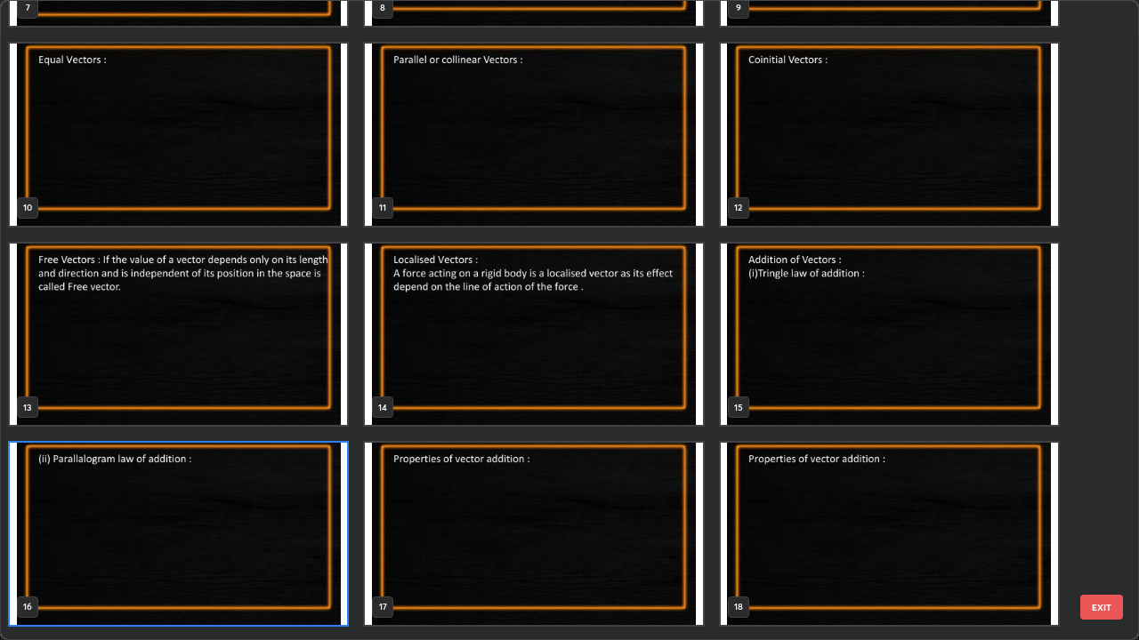
click at [842, 519] on img "grid" at bounding box center [889, 534] width 337 height 182
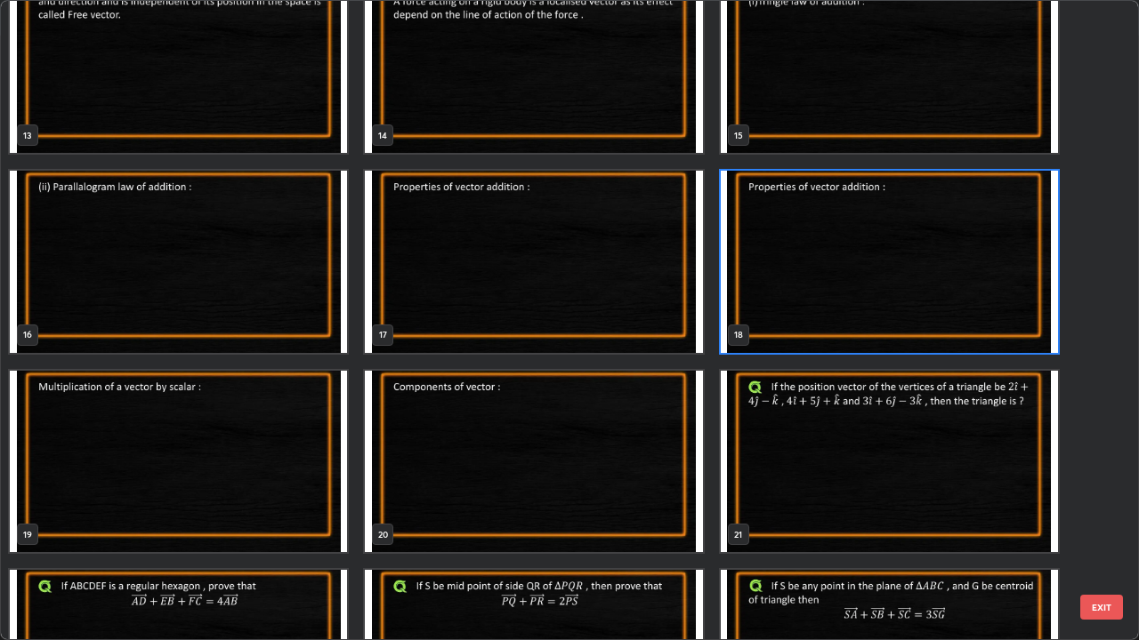
scroll to position [842, 0]
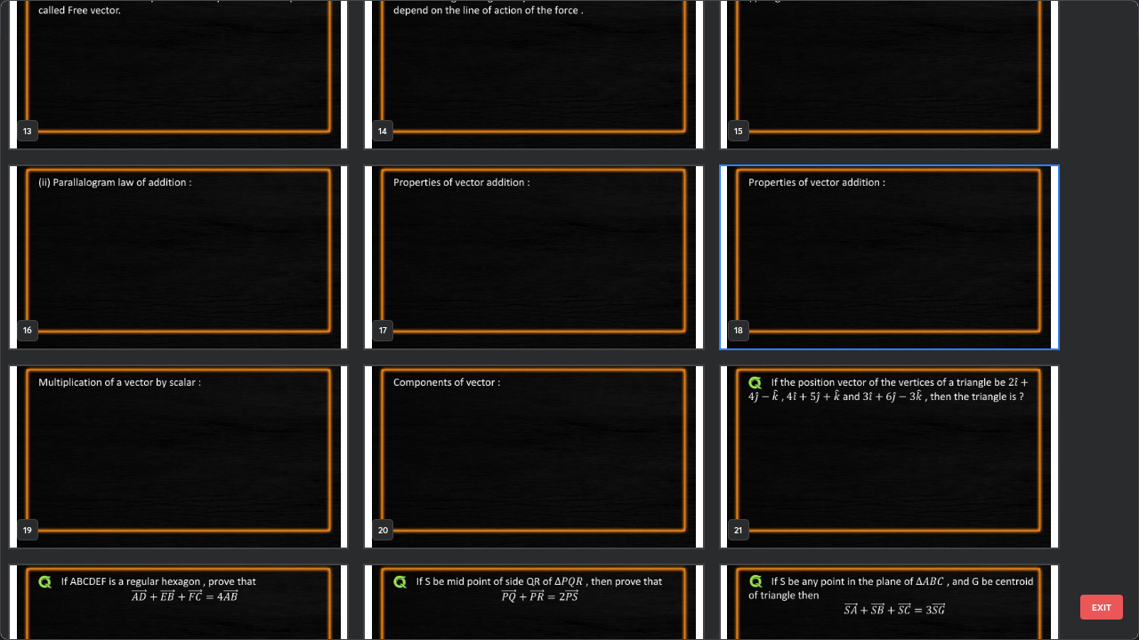
click at [262, 268] on img "grid" at bounding box center [178, 257] width 337 height 182
click at [265, 268] on img "grid" at bounding box center [178, 257] width 337 height 182
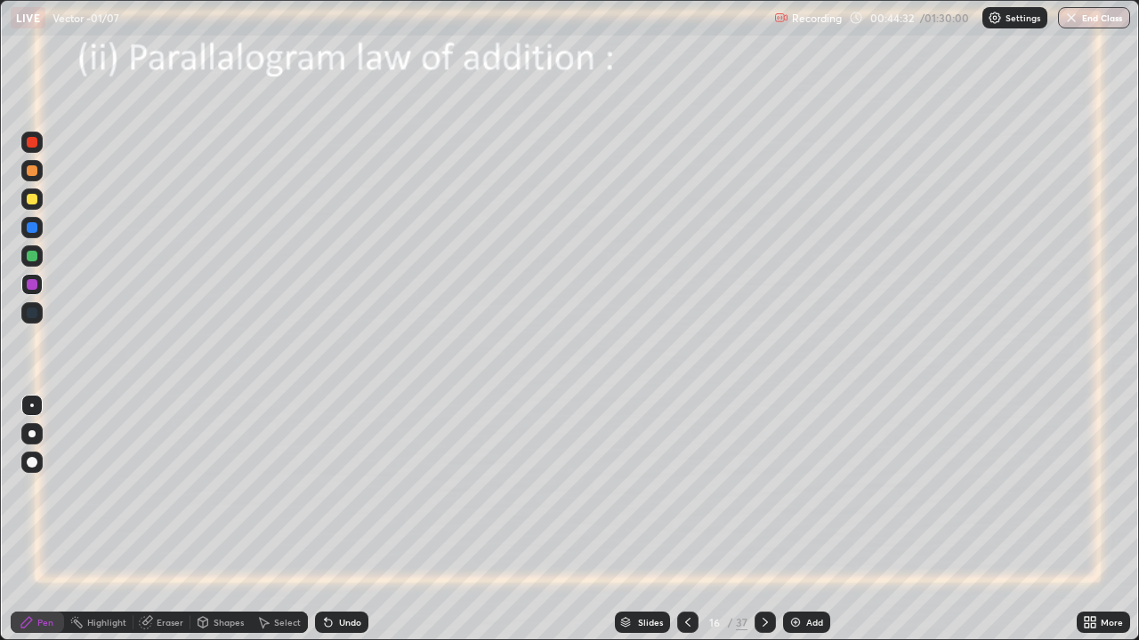
click at [339, 519] on div "Undo" at bounding box center [350, 622] width 22 height 9
click at [32, 257] on div at bounding box center [32, 256] width 11 height 11
click at [763, 519] on icon at bounding box center [765, 623] width 14 height 14
click at [325, 519] on icon at bounding box center [326, 619] width 2 height 2
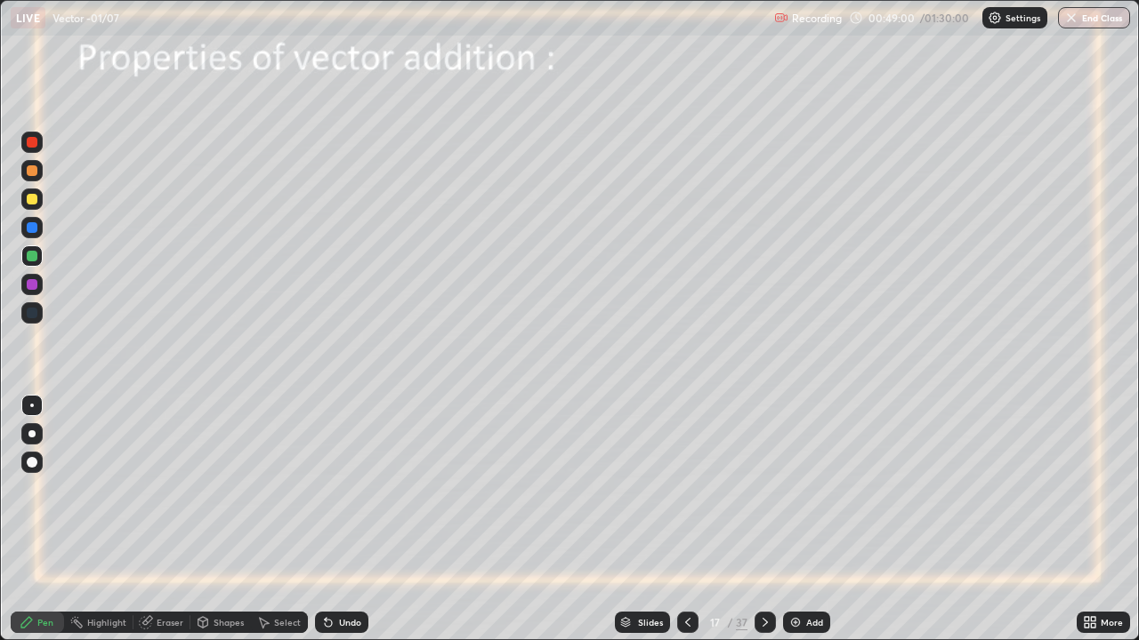
click at [326, 519] on icon at bounding box center [328, 623] width 7 height 7
click at [325, 519] on icon at bounding box center [326, 619] width 2 height 2
click at [766, 519] on icon at bounding box center [765, 623] width 14 height 14
click at [765, 519] on icon at bounding box center [765, 623] width 14 height 14
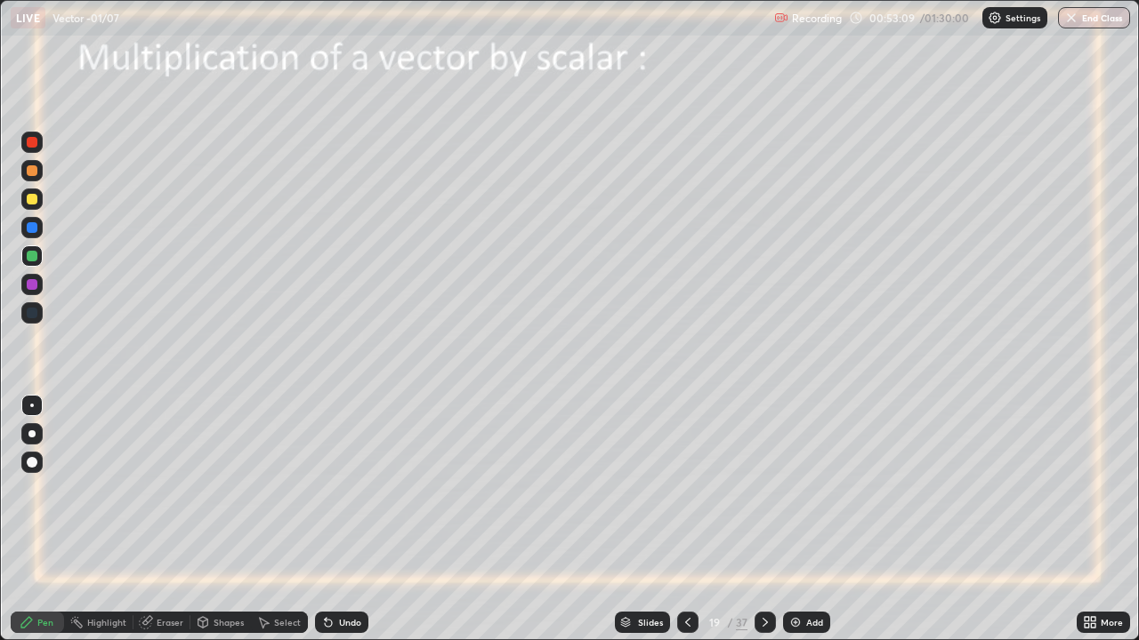
click at [33, 228] on div at bounding box center [32, 227] width 11 height 11
click at [762, 519] on icon at bounding box center [764, 622] width 5 height 9
click at [28, 202] on div at bounding box center [32, 199] width 11 height 11
click at [325, 519] on icon at bounding box center [326, 619] width 2 height 2
click at [321, 519] on icon at bounding box center [328, 623] width 14 height 14
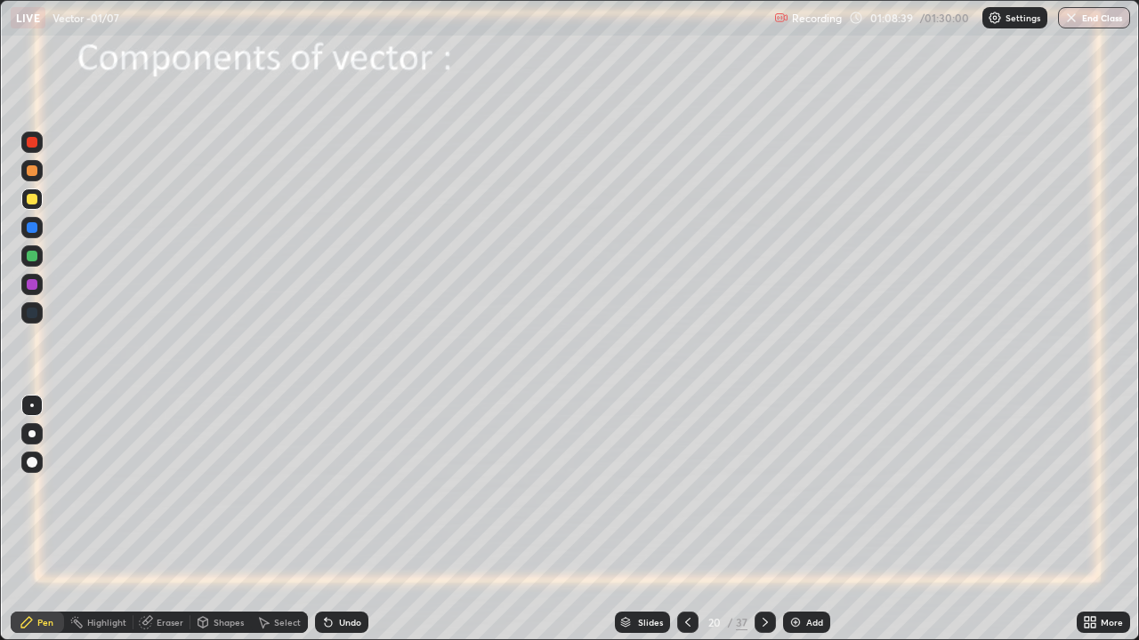
click at [765, 519] on div at bounding box center [764, 622] width 21 height 21
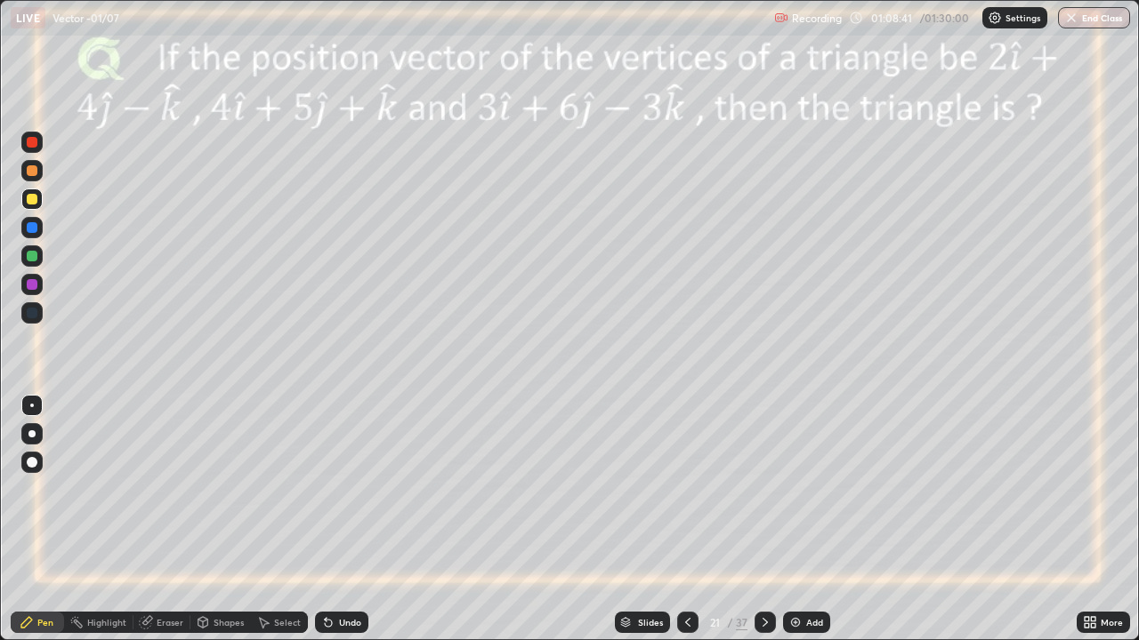
click at [688, 519] on icon at bounding box center [688, 623] width 14 height 14
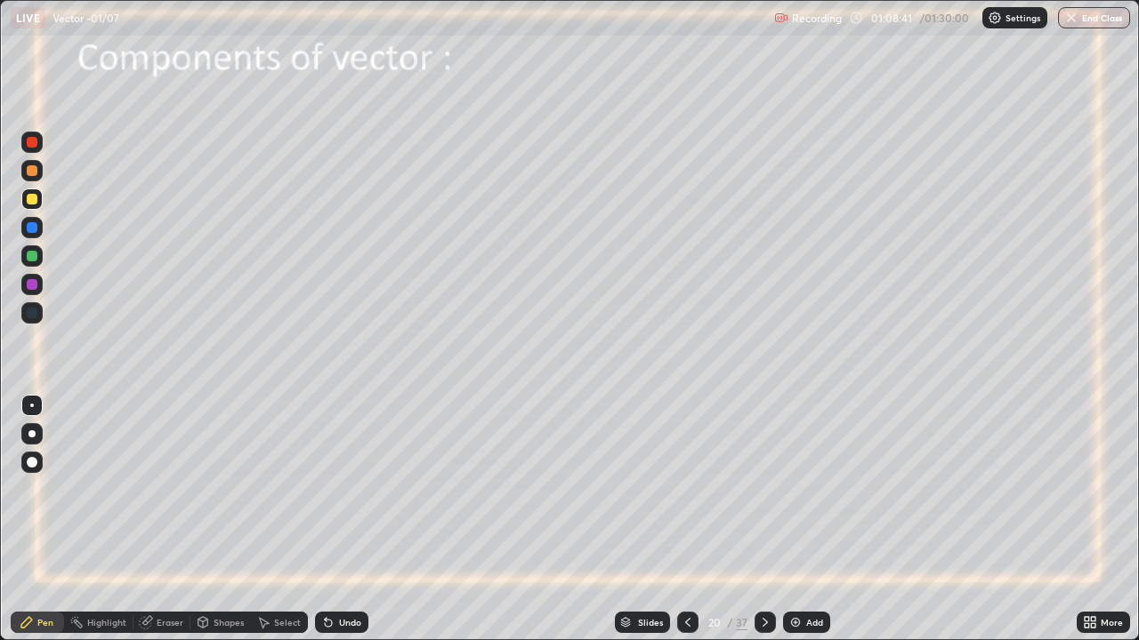
click at [795, 519] on img at bounding box center [795, 623] width 14 height 14
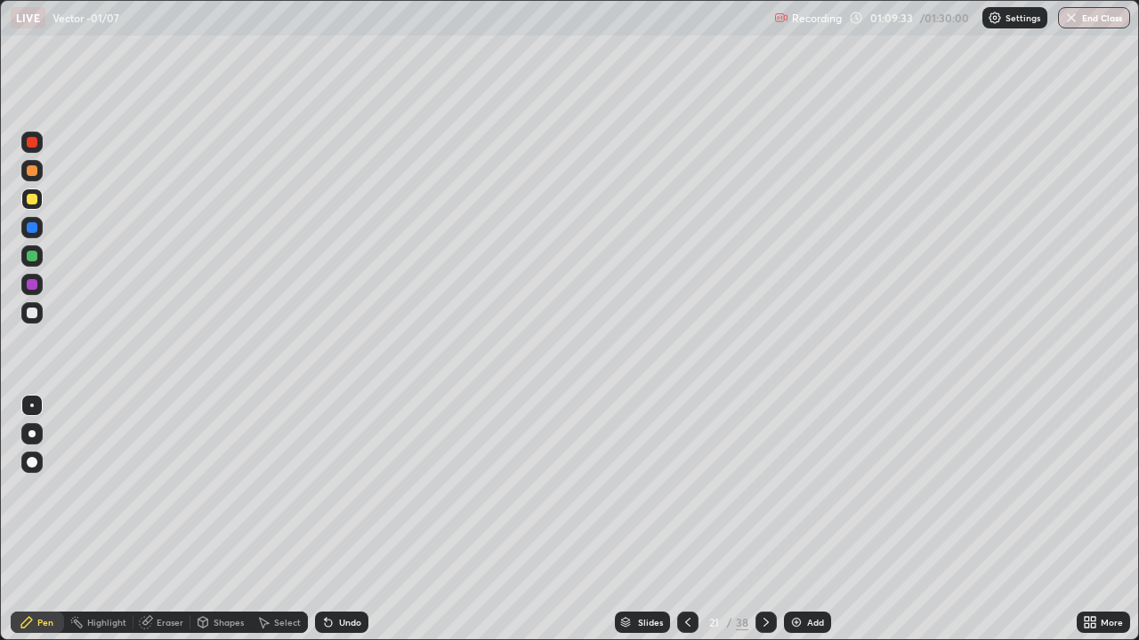
click at [36, 310] on div at bounding box center [32, 313] width 11 height 11
click at [29, 260] on div at bounding box center [32, 256] width 11 height 11
click at [28, 199] on div at bounding box center [32, 199] width 11 height 11
click at [30, 227] on div at bounding box center [32, 227] width 11 height 11
click at [31, 254] on div at bounding box center [32, 256] width 11 height 11
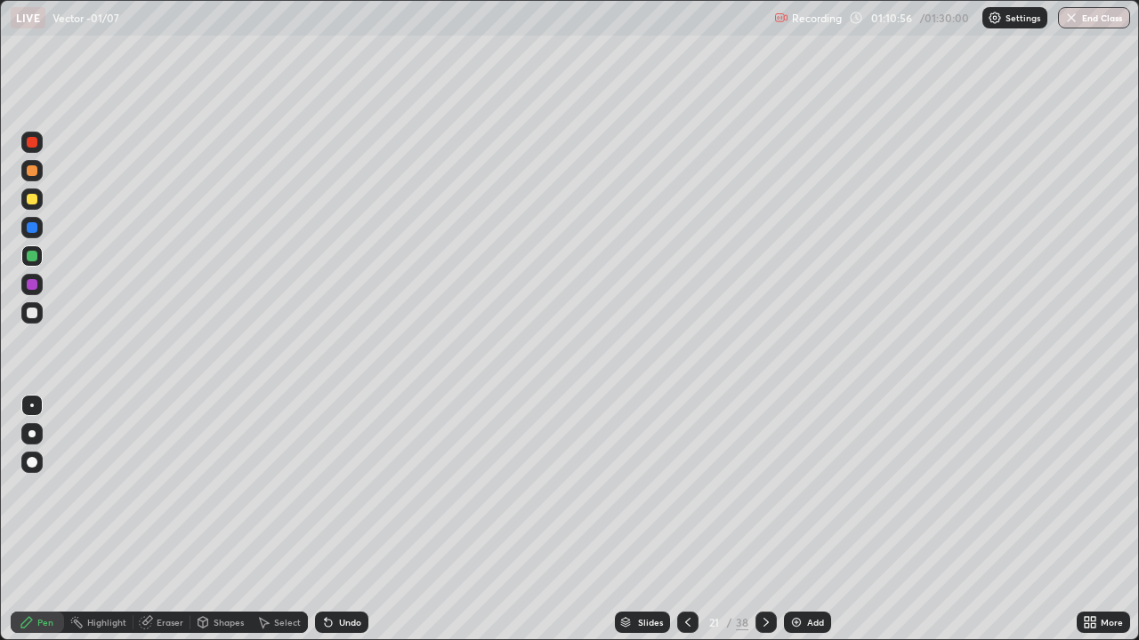
click at [32, 282] on div at bounding box center [32, 284] width 11 height 11
click at [35, 315] on div at bounding box center [32, 313] width 11 height 11
click at [32, 199] on div at bounding box center [32, 199] width 11 height 11
click at [33, 228] on div at bounding box center [32, 227] width 11 height 11
click at [348, 519] on div "Undo" at bounding box center [350, 622] width 22 height 9
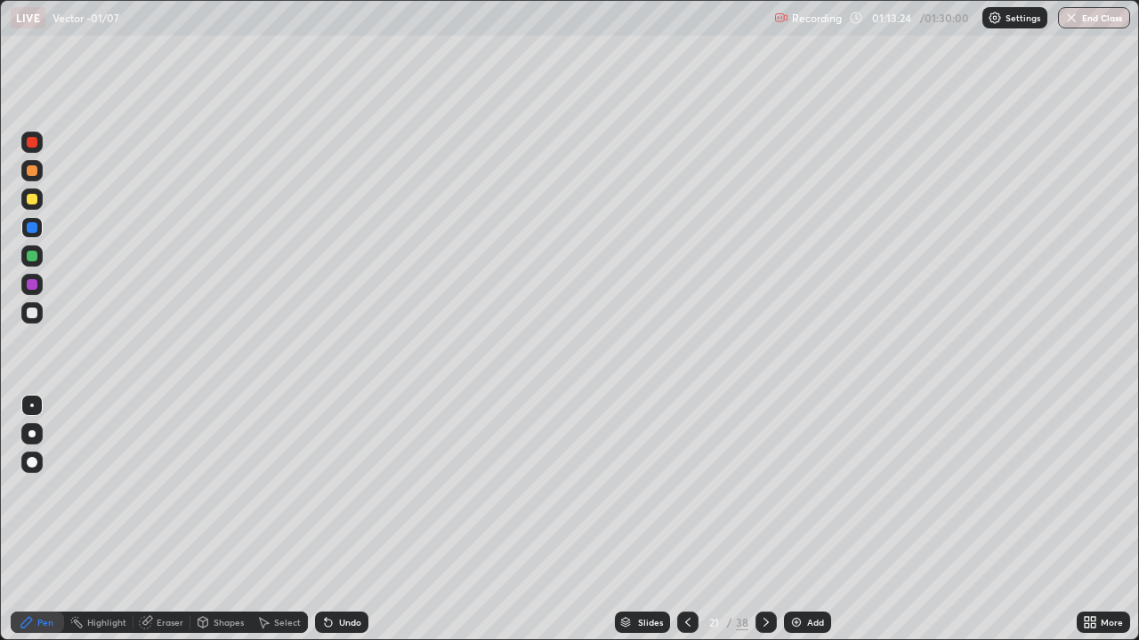
click at [31, 286] on div at bounding box center [32, 284] width 11 height 11
click at [339, 519] on div "Undo" at bounding box center [350, 622] width 22 height 9
click at [36, 147] on div at bounding box center [32, 142] width 11 height 11
click at [688, 519] on icon at bounding box center [688, 623] width 14 height 14
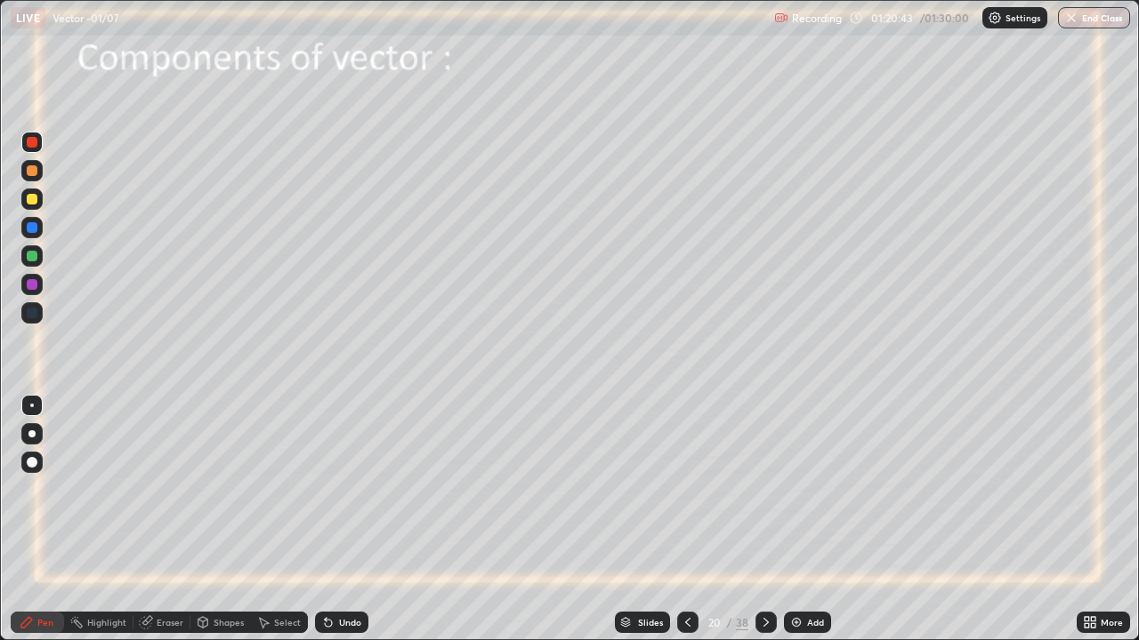
click at [761, 519] on icon at bounding box center [766, 623] width 14 height 14
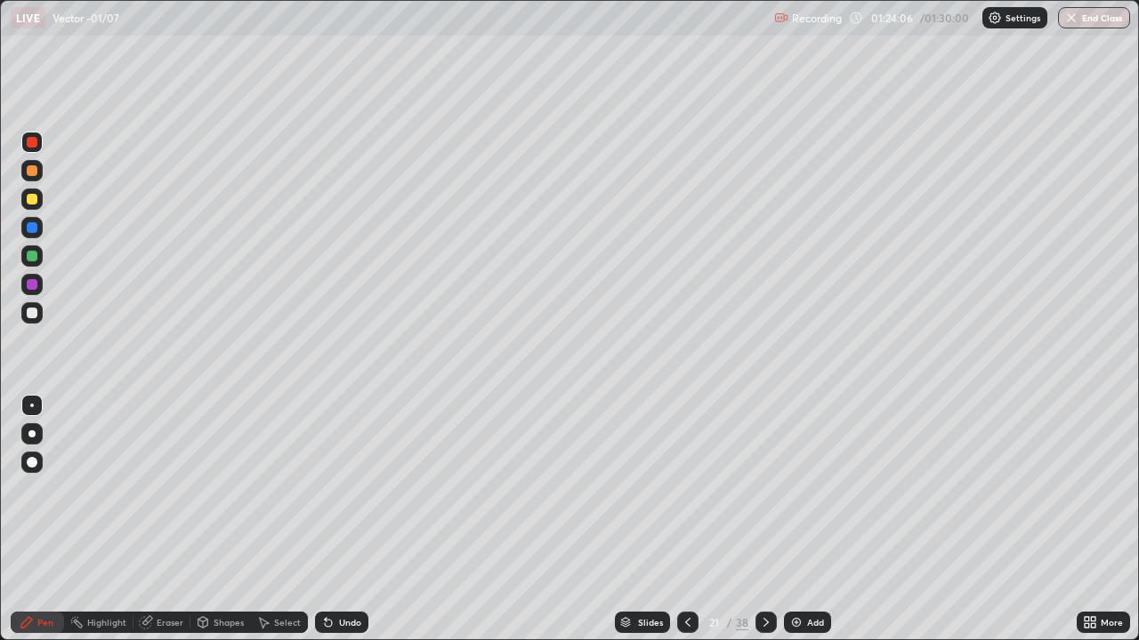
click at [764, 519] on icon at bounding box center [766, 623] width 14 height 14
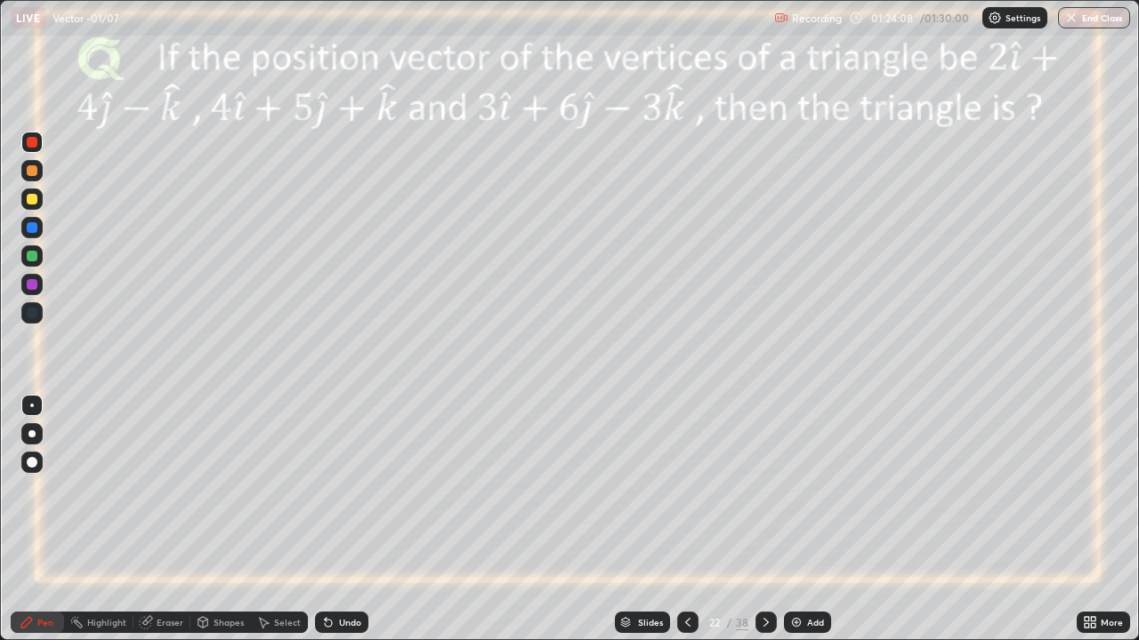
click at [681, 519] on icon at bounding box center [688, 623] width 14 height 14
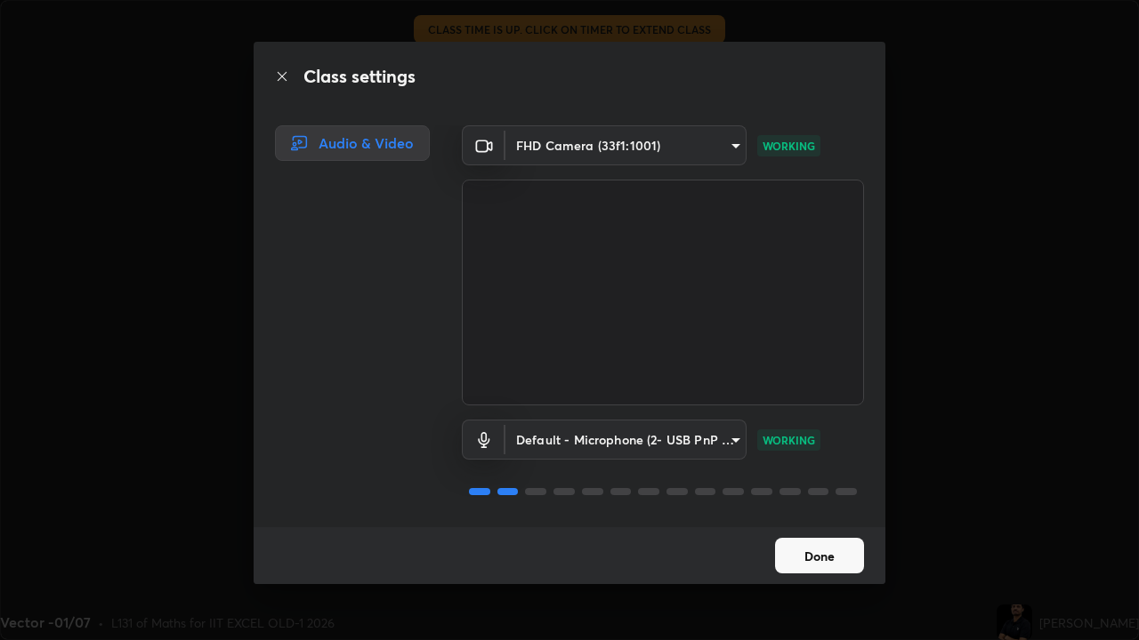
click at [801, 519] on button "Done" at bounding box center [819, 556] width 89 height 36
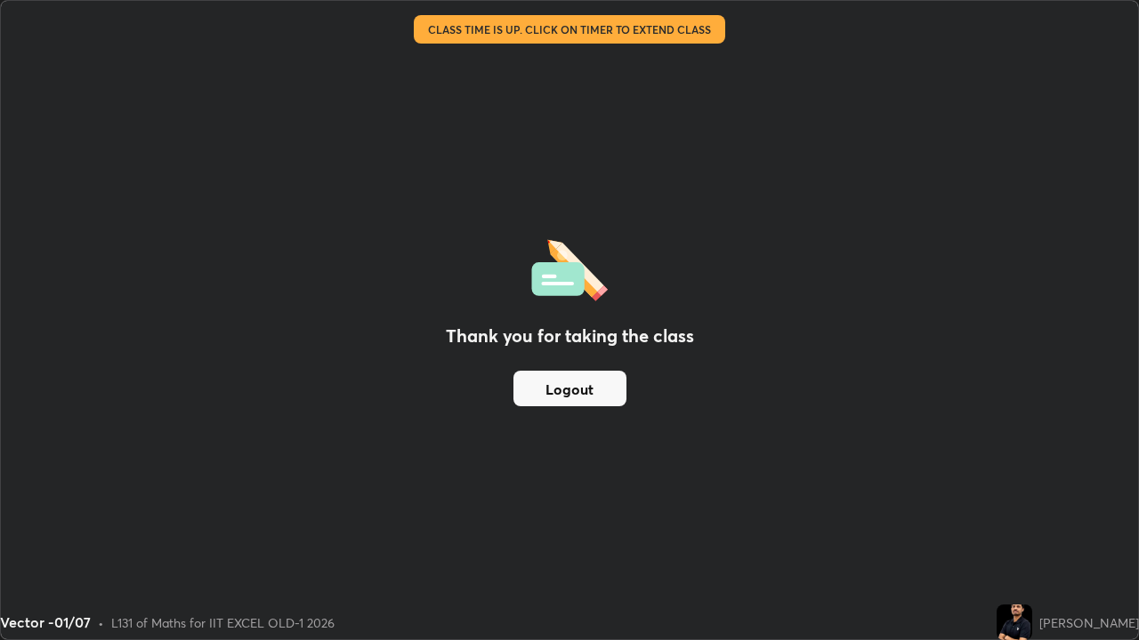
click at [611, 391] on button "Logout" at bounding box center [569, 389] width 113 height 36
